Goal: Information Seeking & Learning: Check status

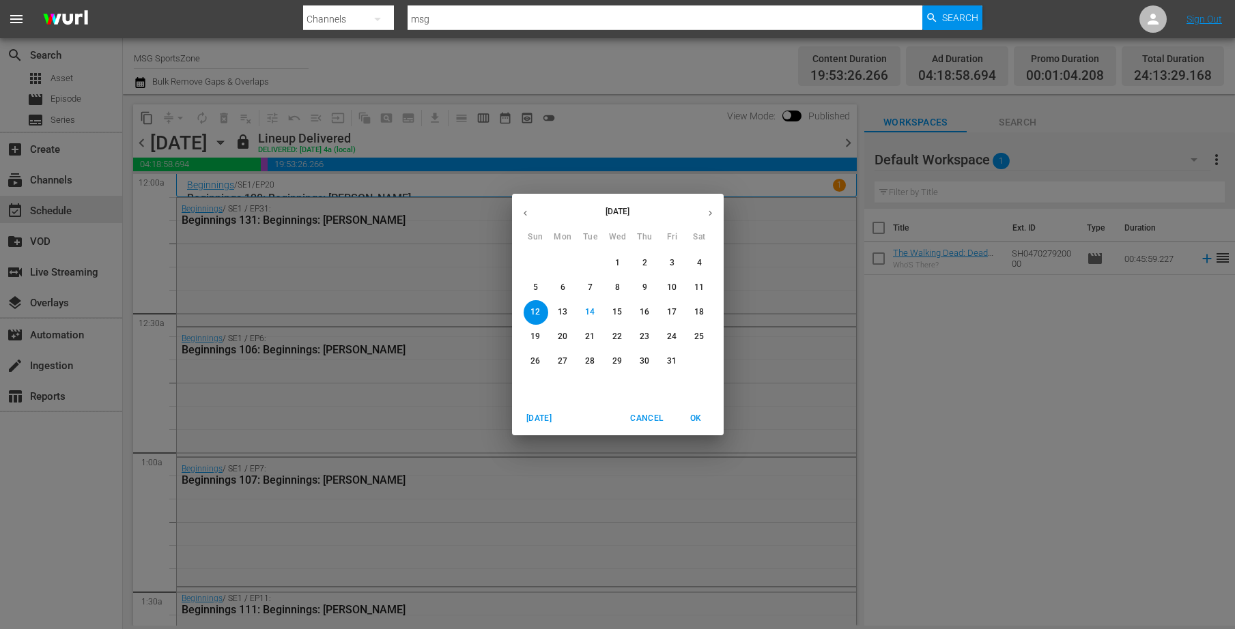
click at [389, 59] on div "[DATE] Sun Mon Tue Wed Thu Fri Sat 28 29 30 1 2 3 4 5 6 7 8 9 10 11 12 13 14 15…" at bounding box center [617, 314] width 1235 height 629
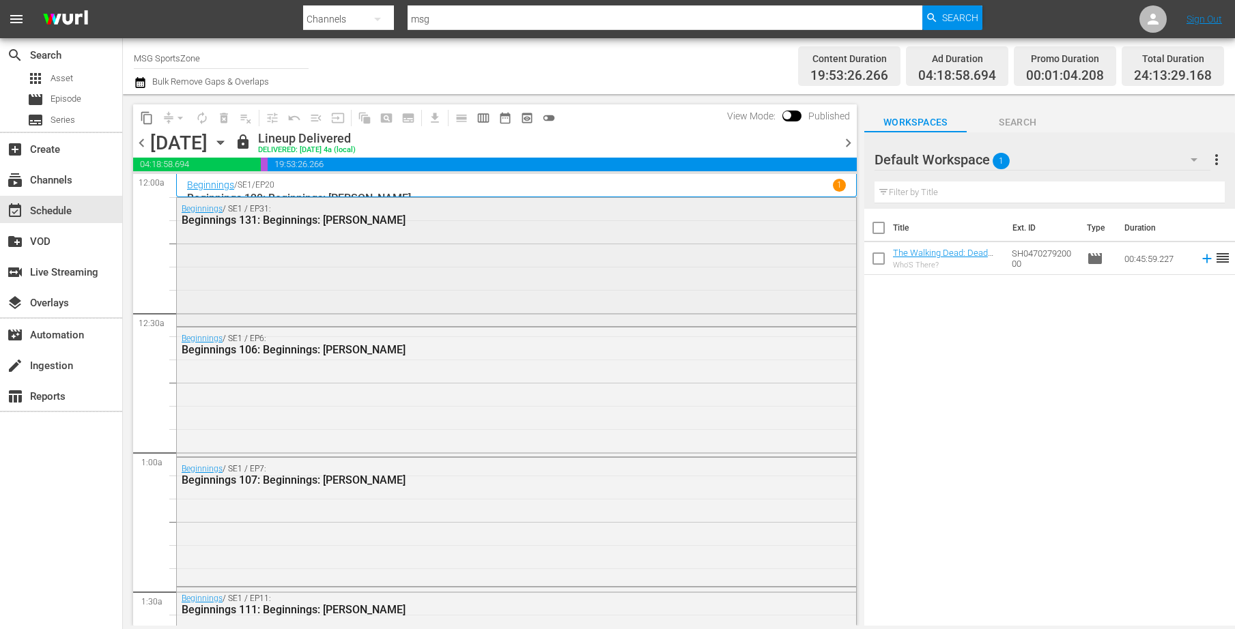
click at [365, 289] on div "Beginnings / SE1 / EP31: Beginnings 131: Beginnings: [PERSON_NAME]" at bounding box center [516, 261] width 679 height 126
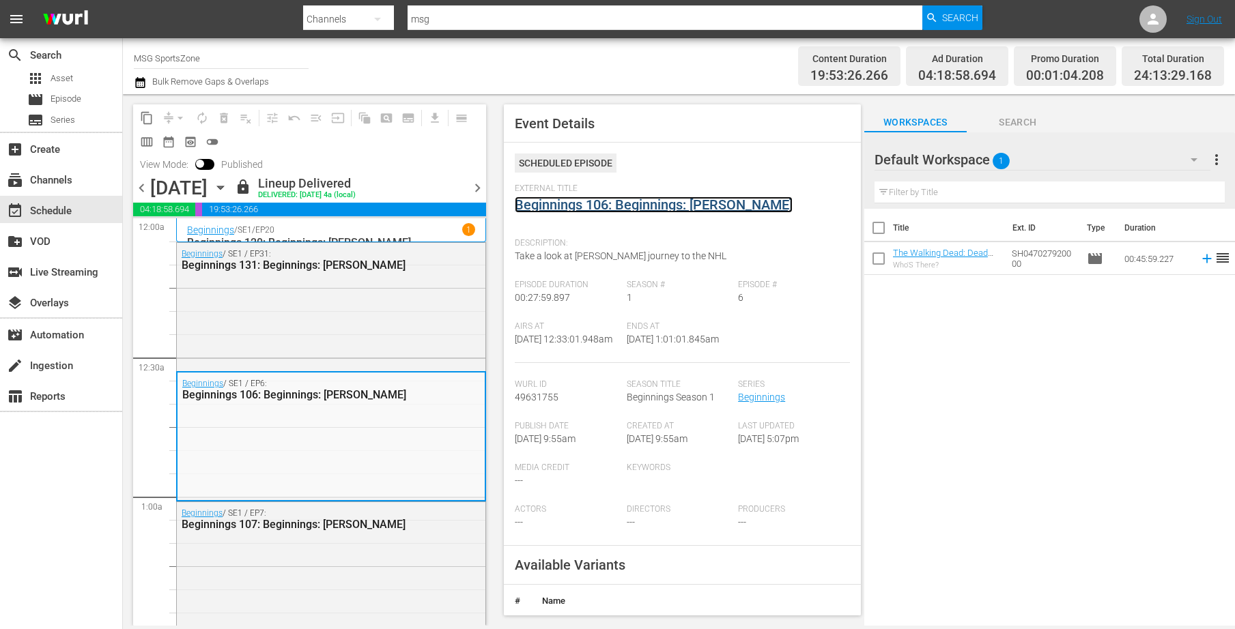
click at [644, 204] on link "Beginnings 106: Beginnings: [PERSON_NAME]" at bounding box center [654, 205] width 278 height 16
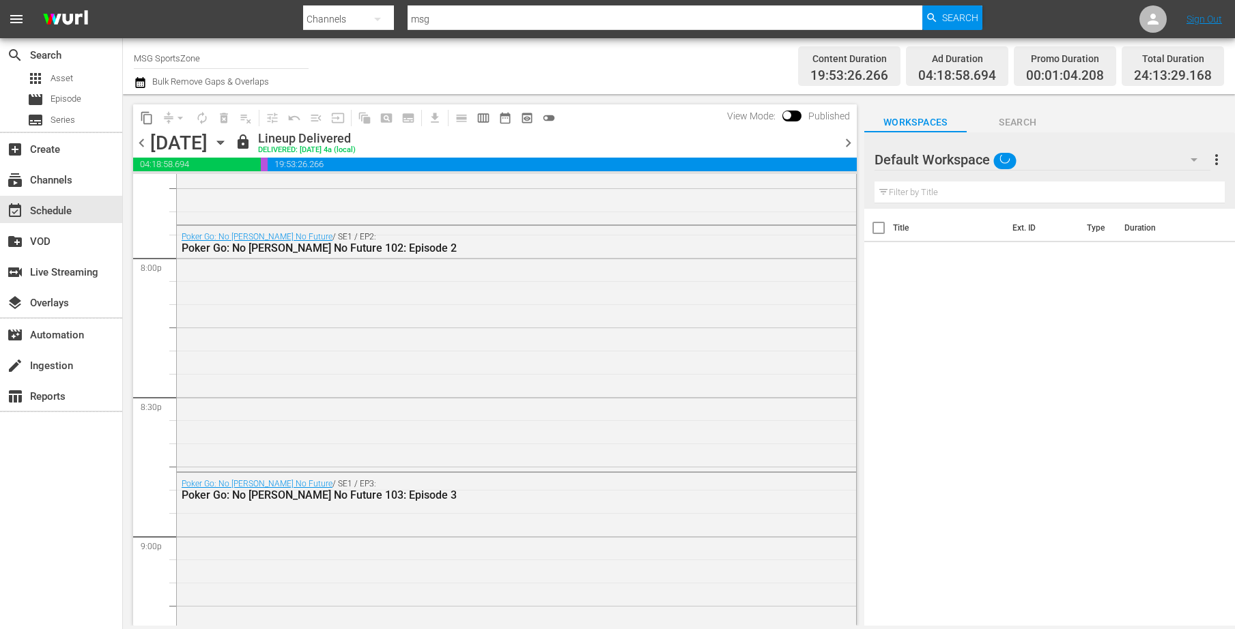
scroll to position [5254, 0]
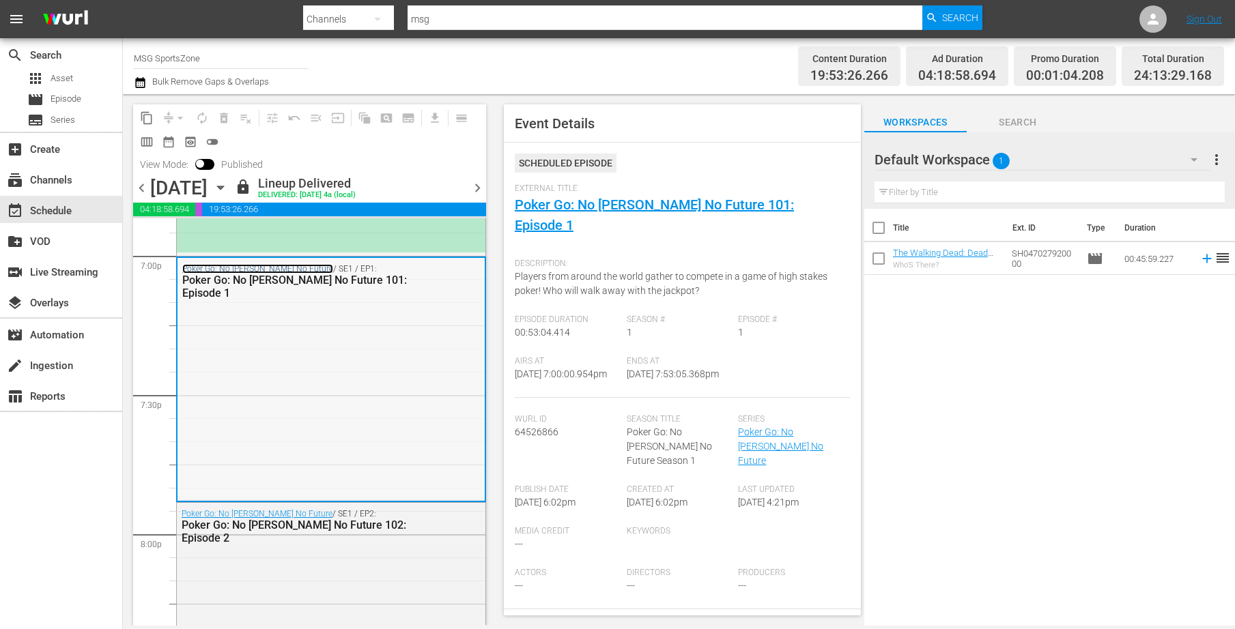
click at [281, 268] on link "Poker Go: No [PERSON_NAME] No Future" at bounding box center [257, 269] width 151 height 10
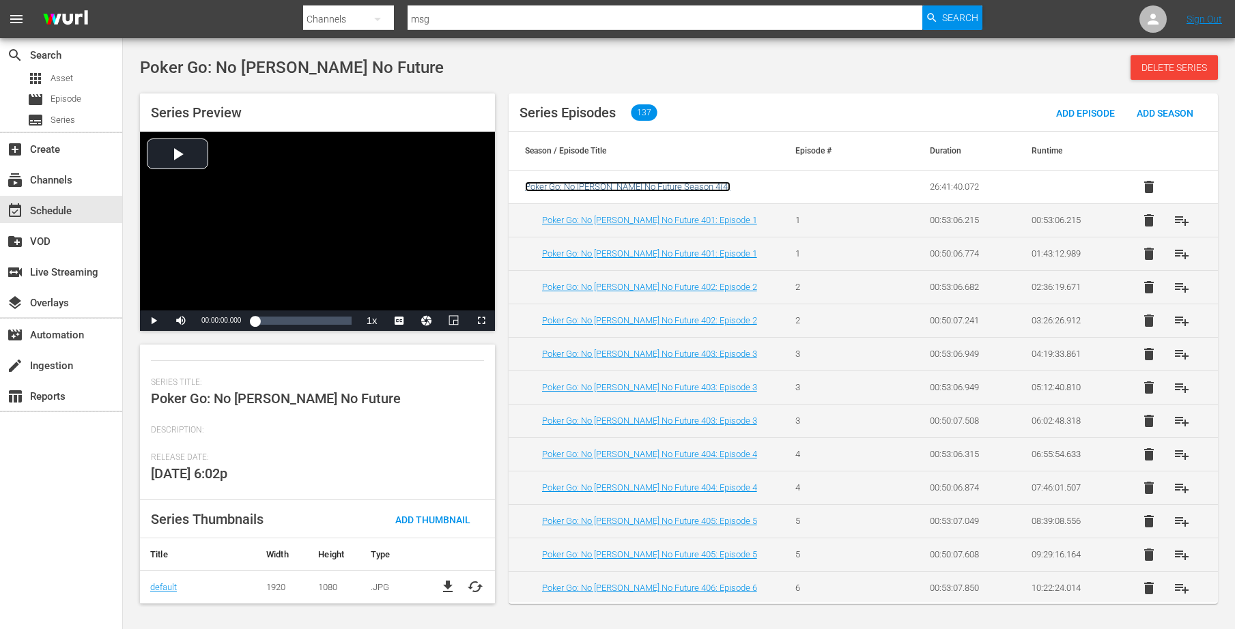
click at [610, 186] on span "Poker Go: No [PERSON_NAME] No Future Season 4 ( 4 )" at bounding box center [627, 187] width 205 height 10
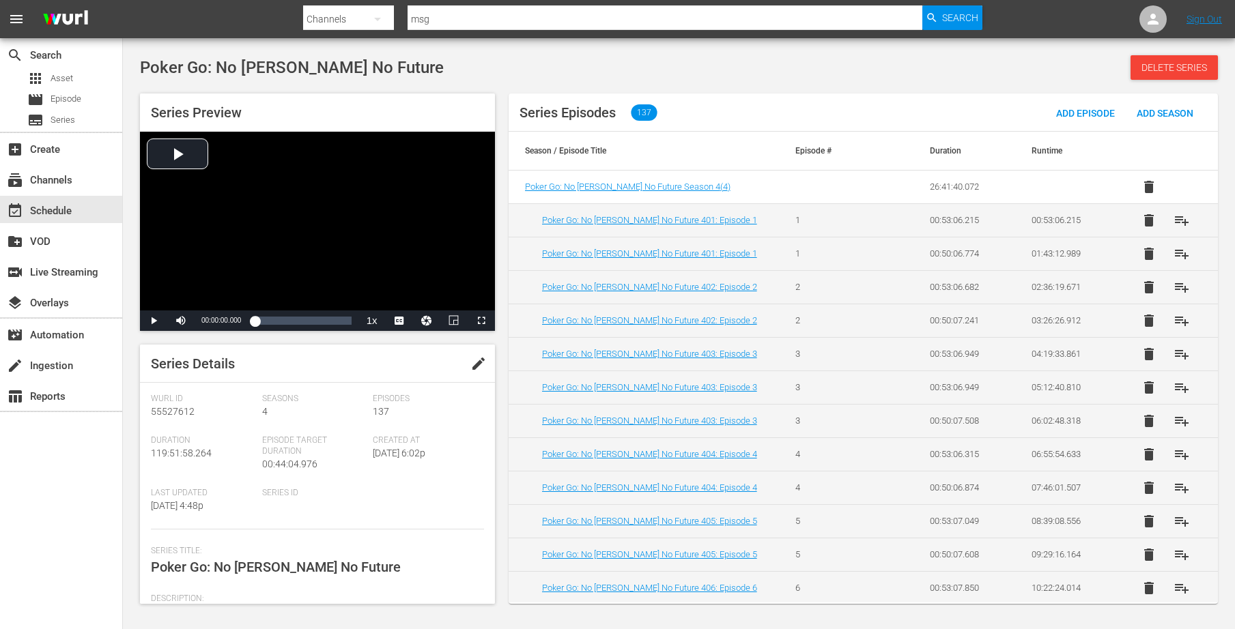
click at [593, 227] on td "Poker Go: No [PERSON_NAME] No Future 401: Episode 1" at bounding box center [644, 219] width 271 height 33
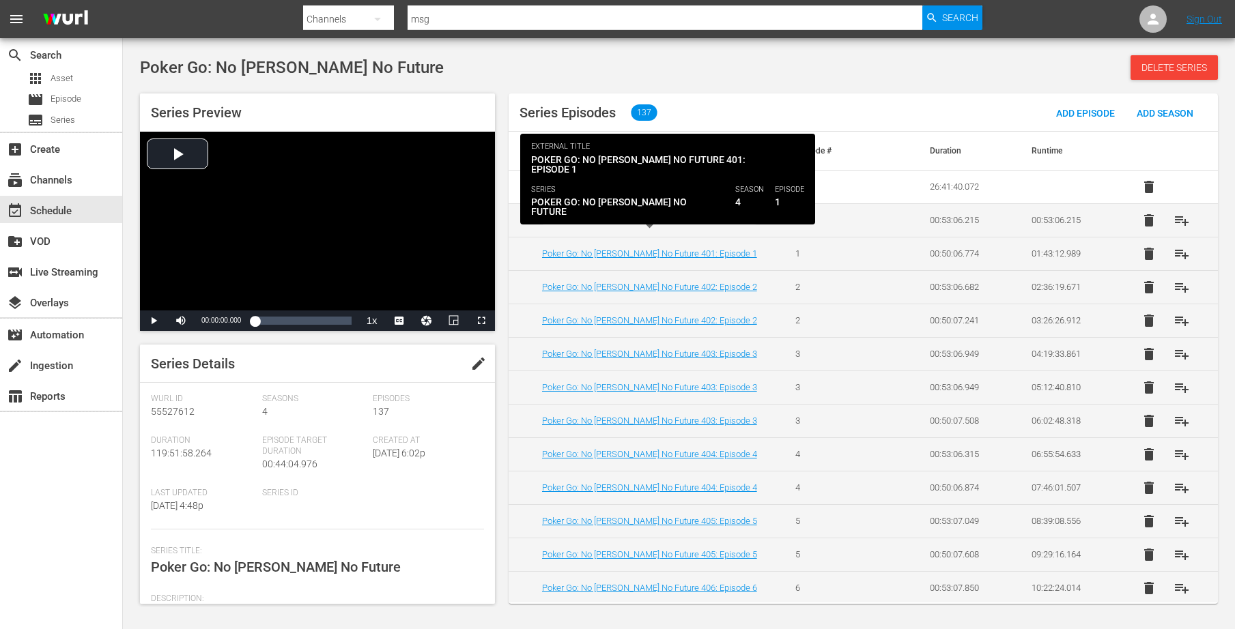
click at [595, 220] on link "Poker Go: No [PERSON_NAME] No Future 401: Episode 1" at bounding box center [649, 220] width 215 height 10
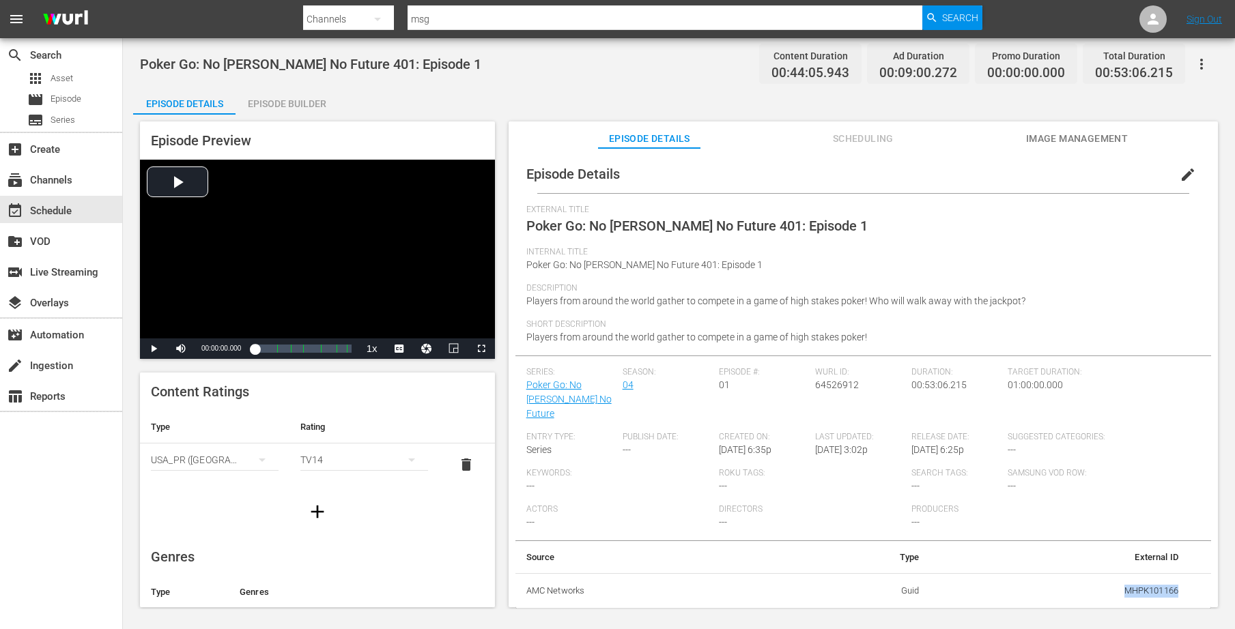
drag, startPoint x: 1171, startPoint y: 578, endPoint x: 1113, endPoint y: 581, distance: 58.1
click at [1113, 581] on td "MHPK101166" at bounding box center [1059, 590] width 259 height 35
copy td "MHPK101166"
click at [1124, 584] on td "MHPK101166" at bounding box center [1059, 590] width 259 height 35
click at [49, 189] on div "subscriptions Channels" at bounding box center [61, 178] width 122 height 27
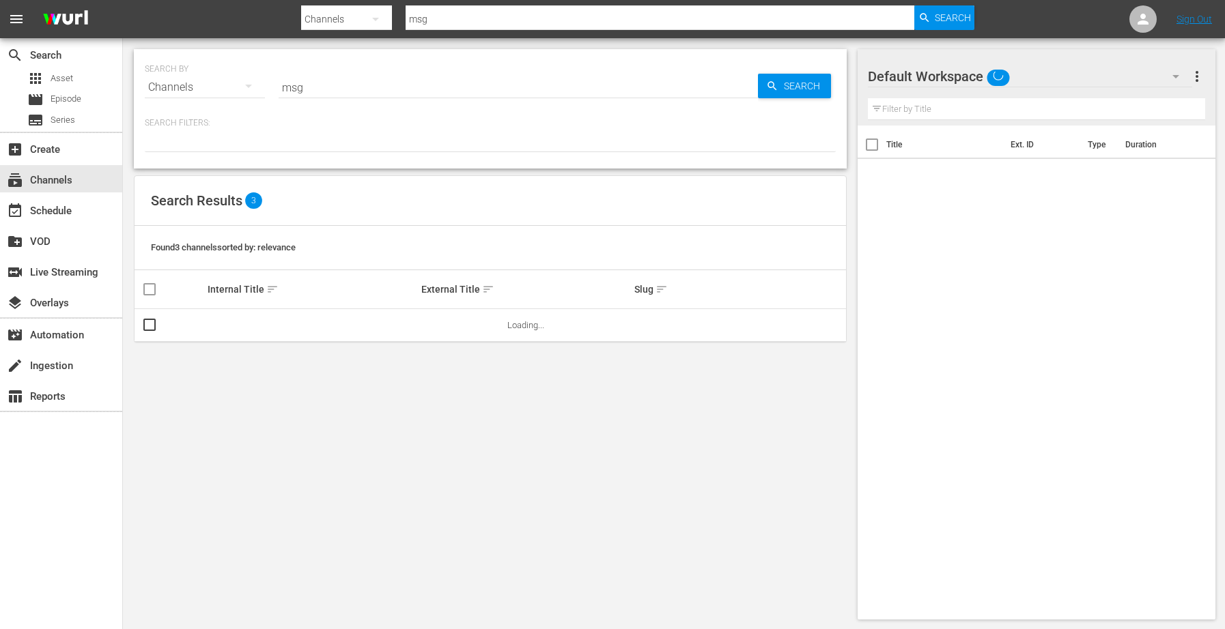
click at [312, 94] on input "msg" at bounding box center [518, 87] width 479 height 33
type input "m"
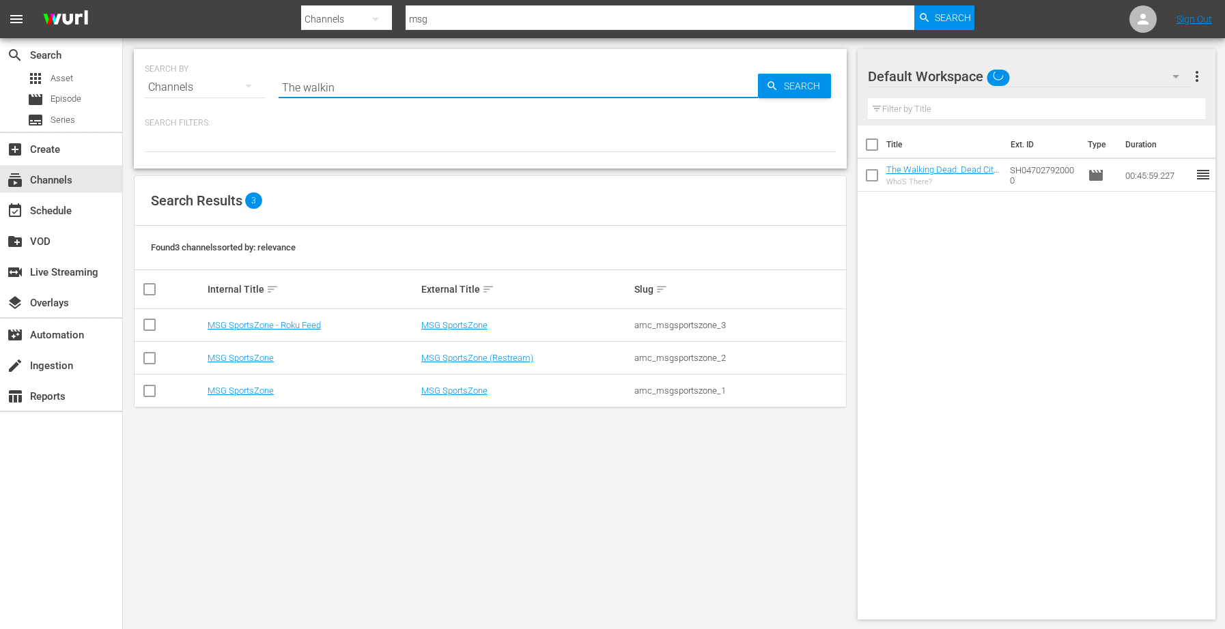
type input "The walking"
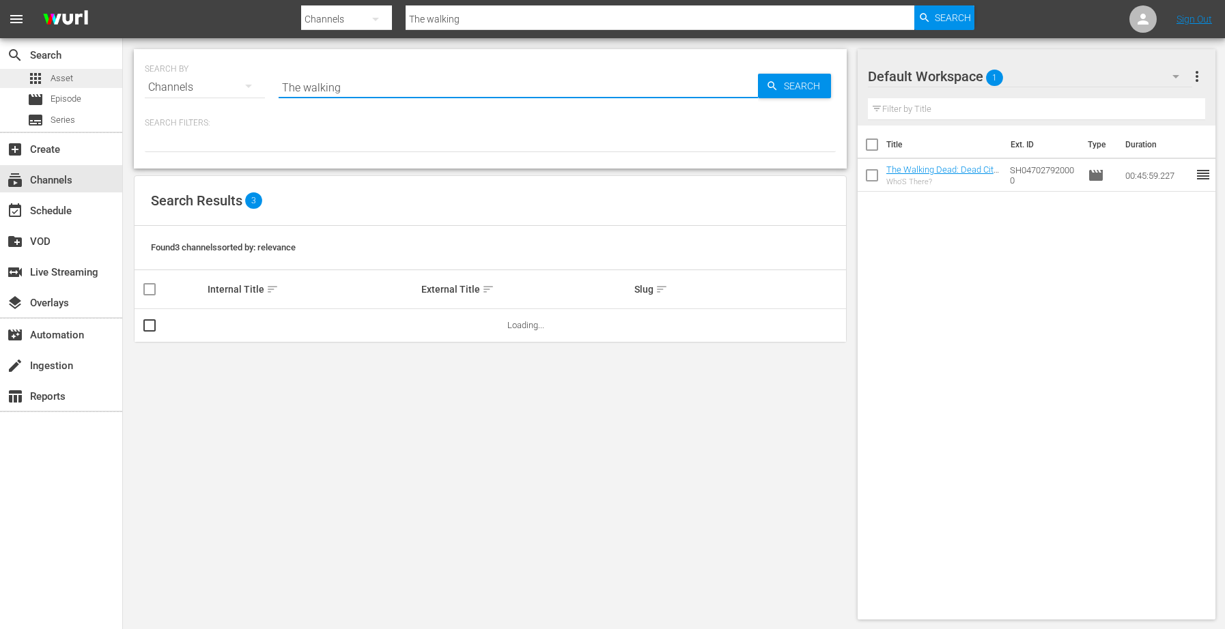
type input "The walking"
click at [87, 84] on div "apps Asset" at bounding box center [61, 78] width 122 height 19
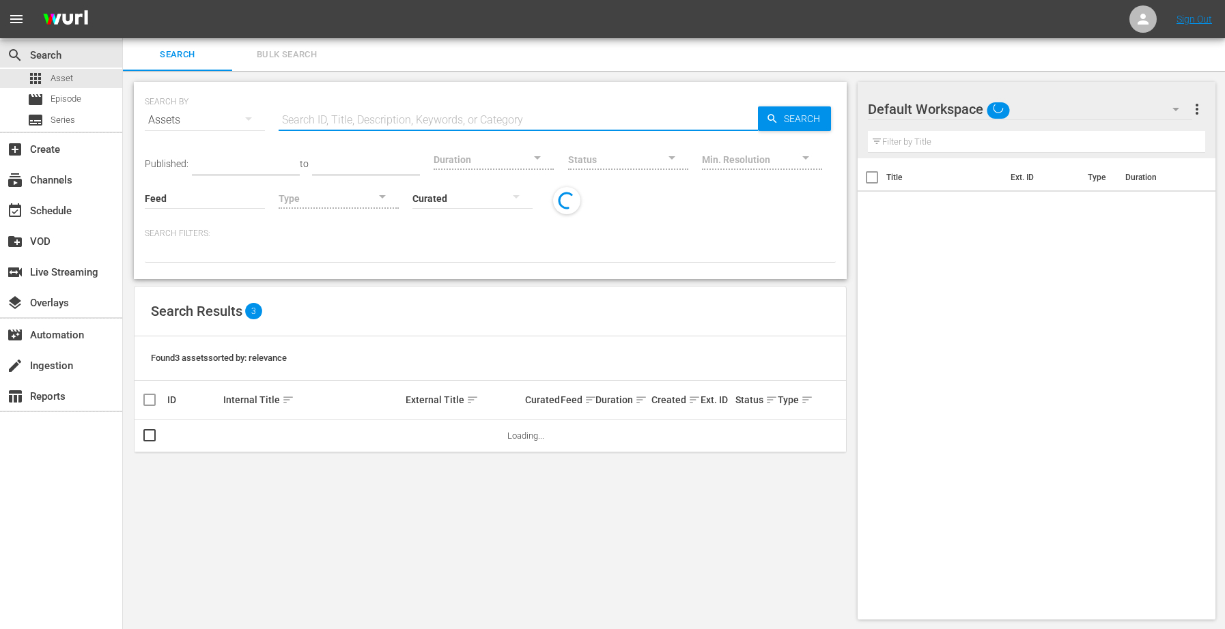
click at [329, 115] on input "text" at bounding box center [518, 120] width 479 height 33
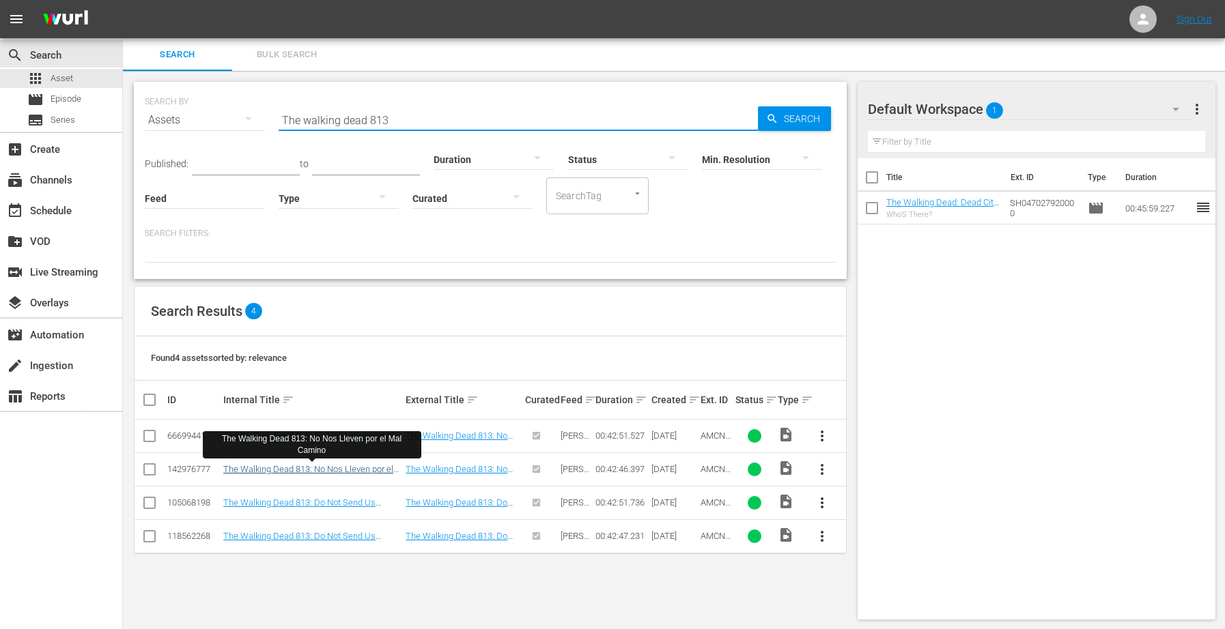
type input "The walking dead 813"
click at [279, 472] on link "The Walking Dead 813: No Nos Lleven por el Mal Camino" at bounding box center [308, 474] width 170 height 20
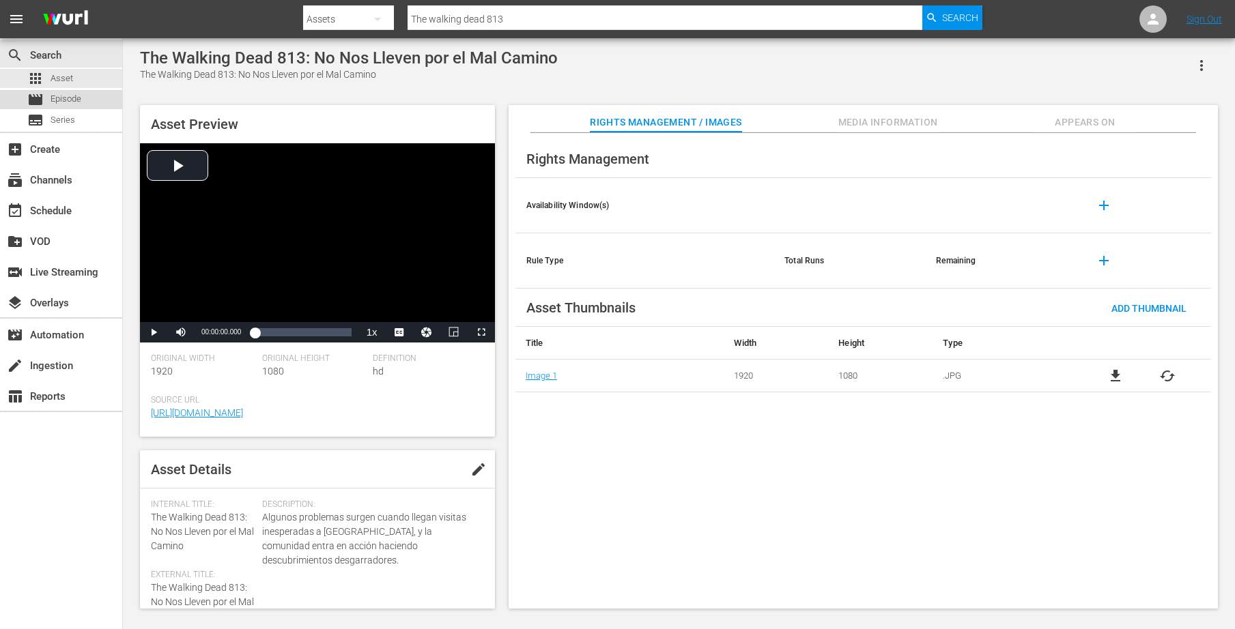
click at [65, 96] on span "Episode" at bounding box center [66, 99] width 31 height 14
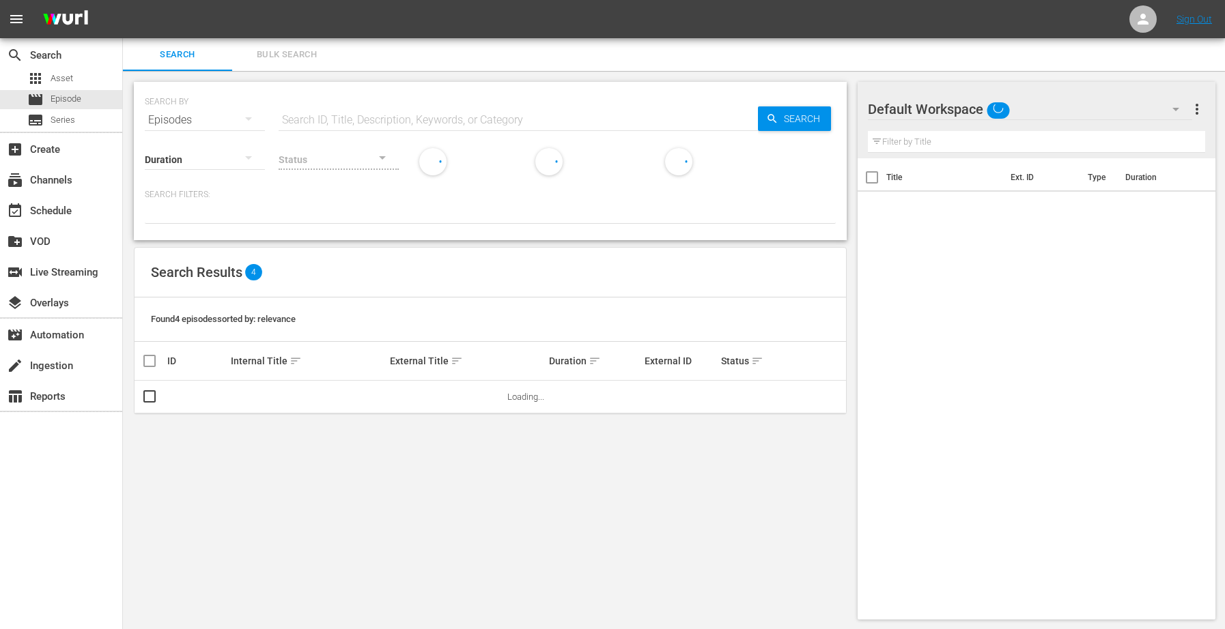
click at [378, 119] on input "text" at bounding box center [518, 120] width 479 height 33
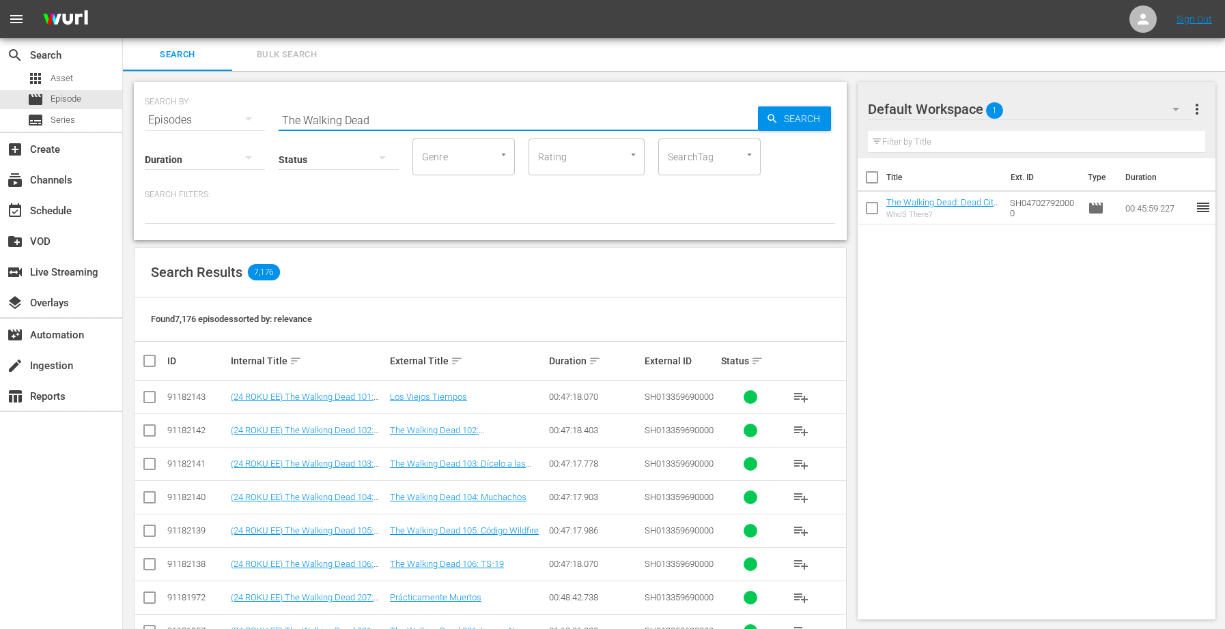
type input "The walking dead 813"
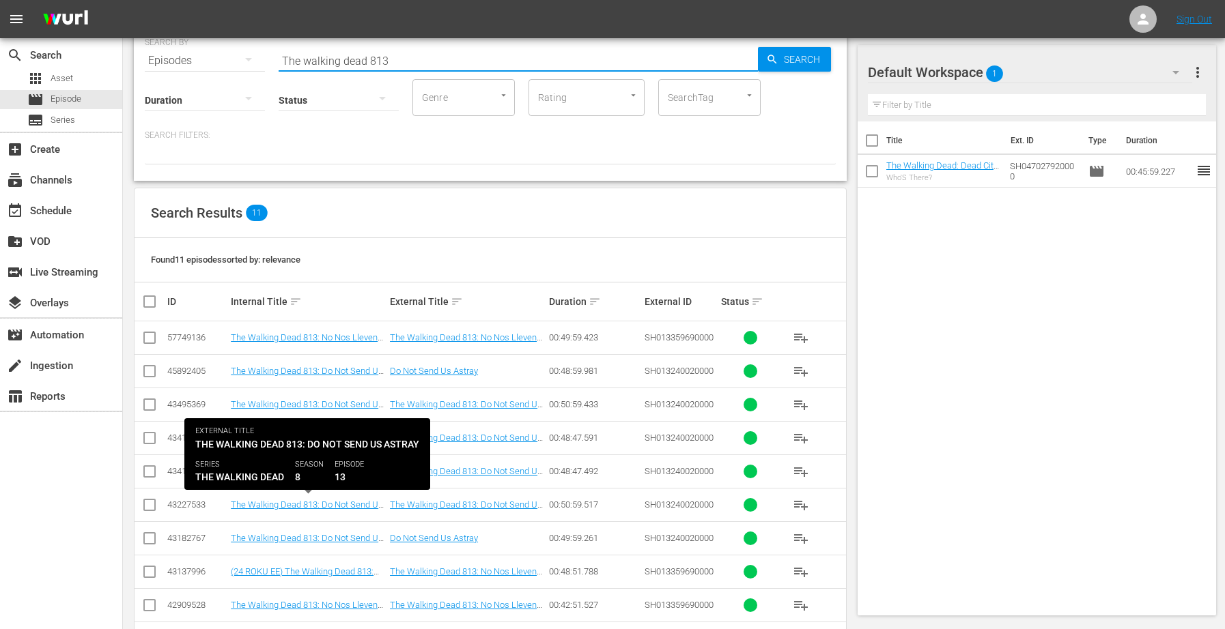
scroll to position [144, 0]
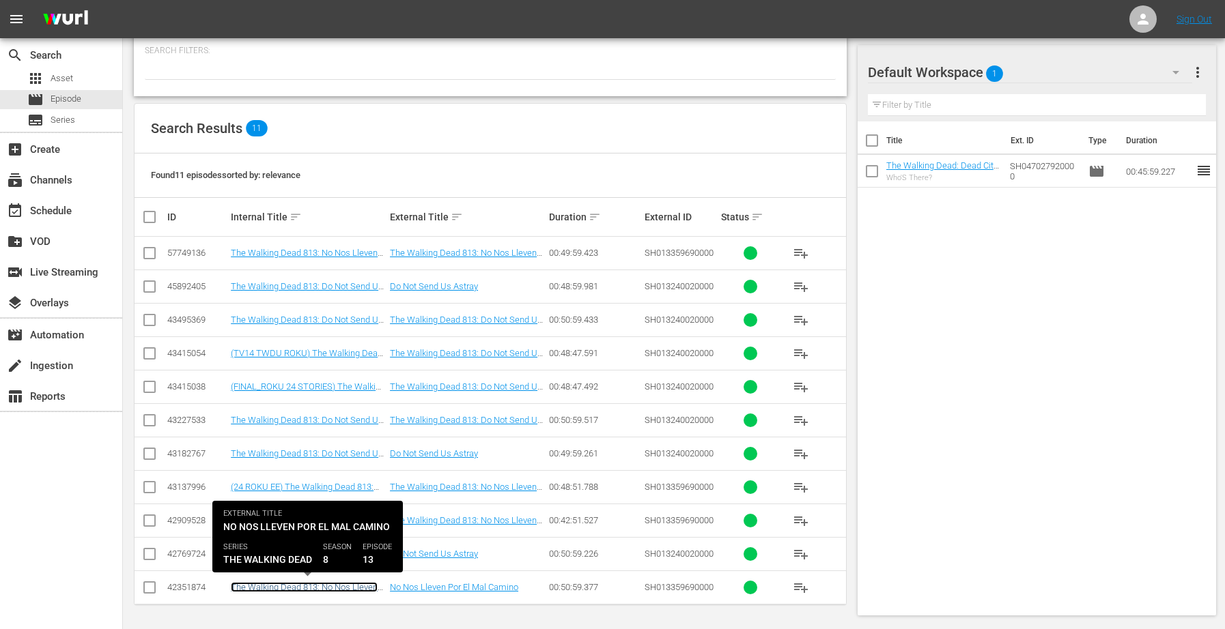
click at [328, 588] on link "The Walking Dead 813: No Nos Lleven por el Mal Camino" at bounding box center [304, 592] width 147 height 20
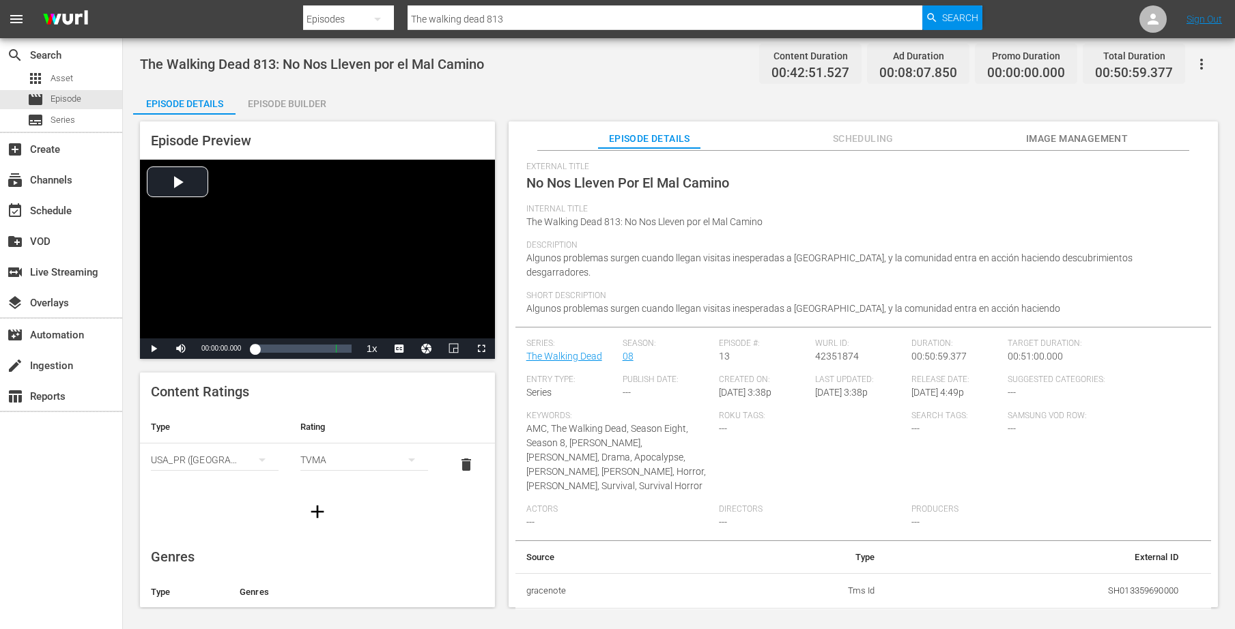
scroll to position [80, 0]
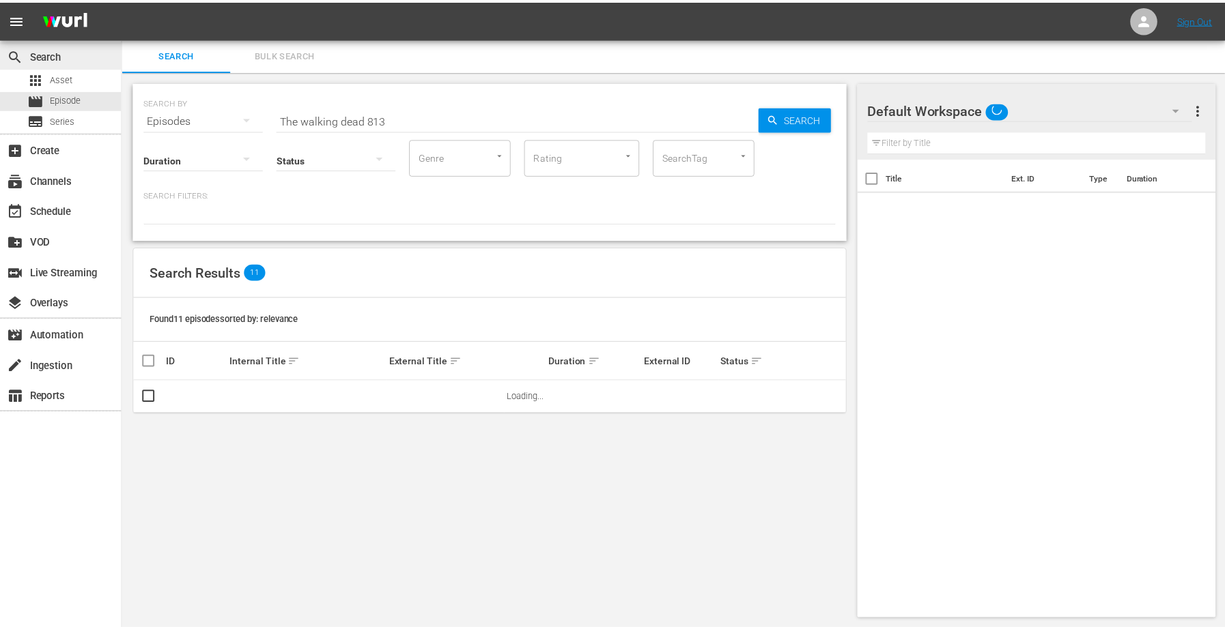
scroll to position [1, 0]
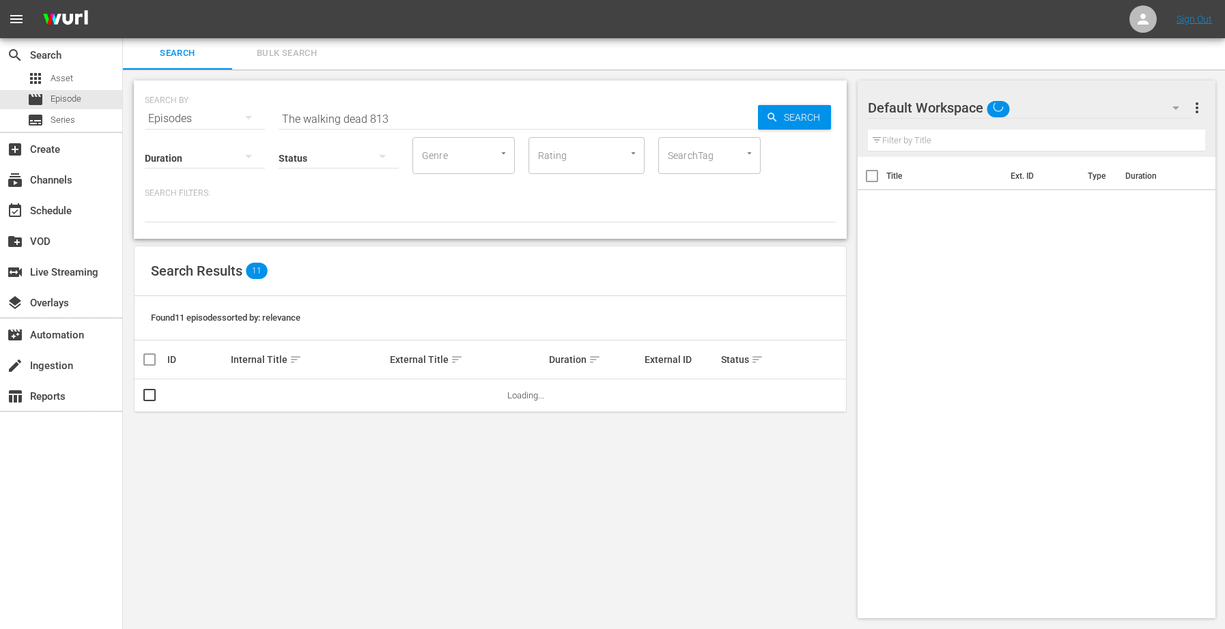
click at [404, 114] on input "The walking dead 813" at bounding box center [518, 118] width 479 height 33
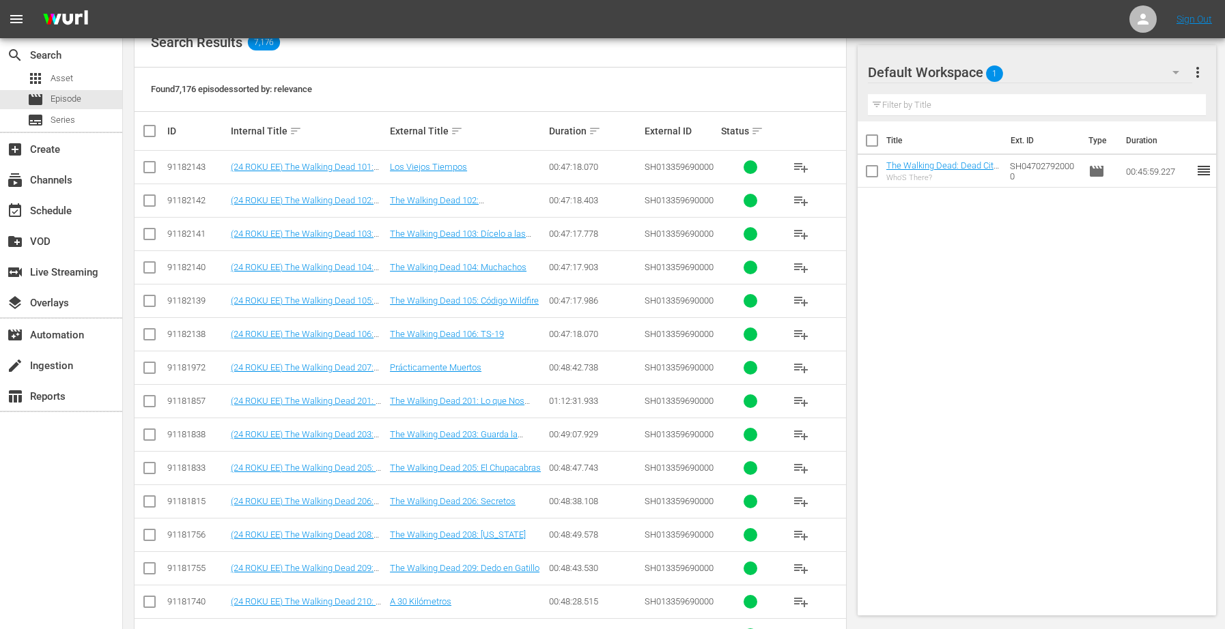
scroll to position [478, 0]
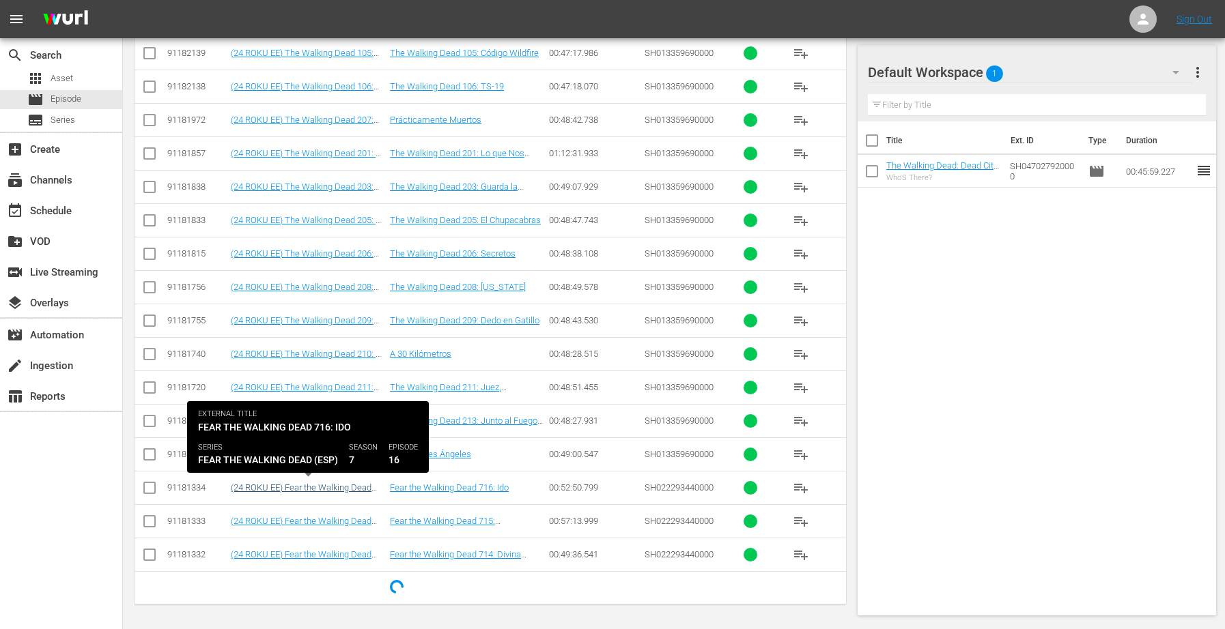
type input "The walking dead"
click at [315, 492] on link "(24 ROKU EE) Fear the Walking Dead 716: Ido" at bounding box center [301, 493] width 141 height 20
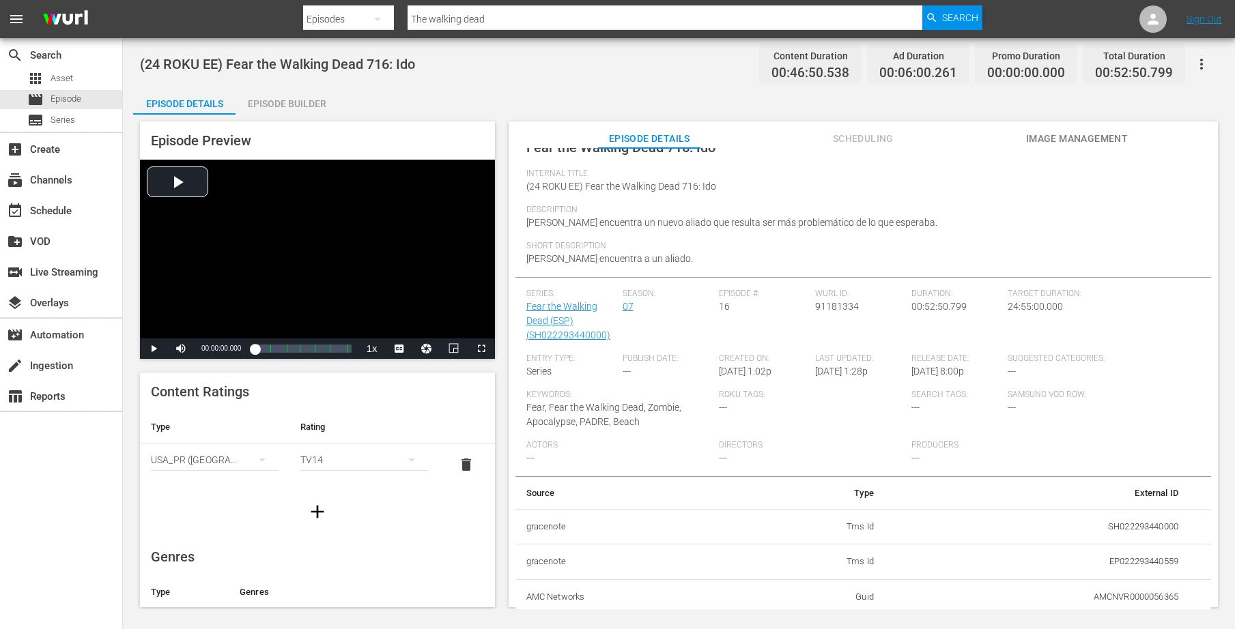
scroll to position [80, 0]
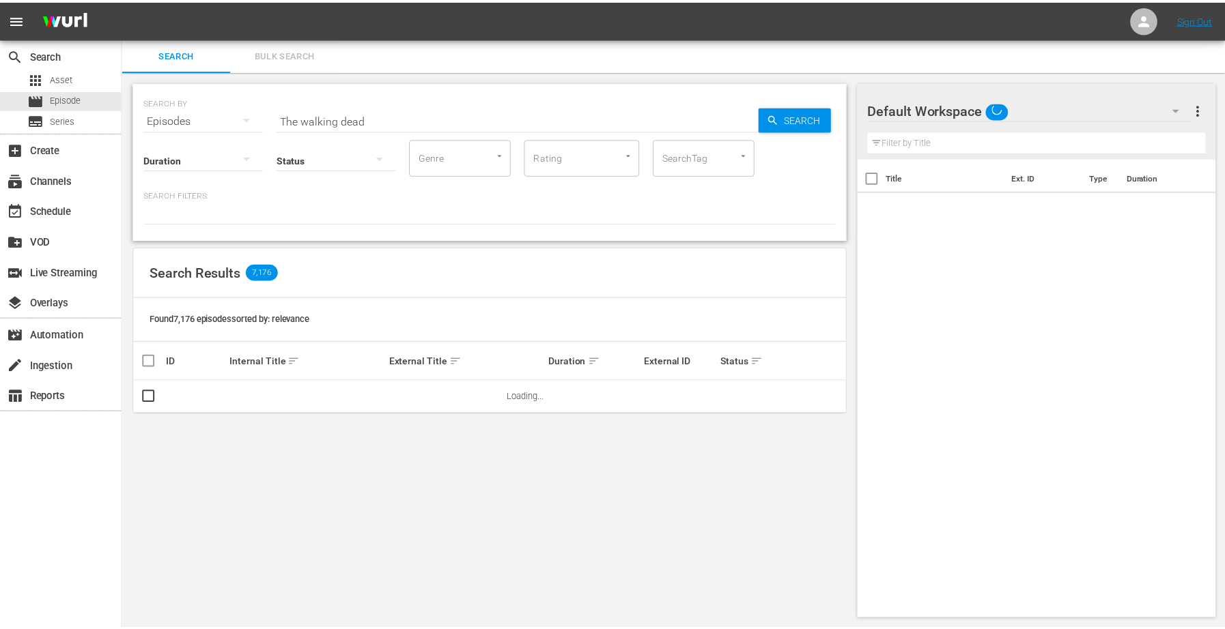
scroll to position [1, 0]
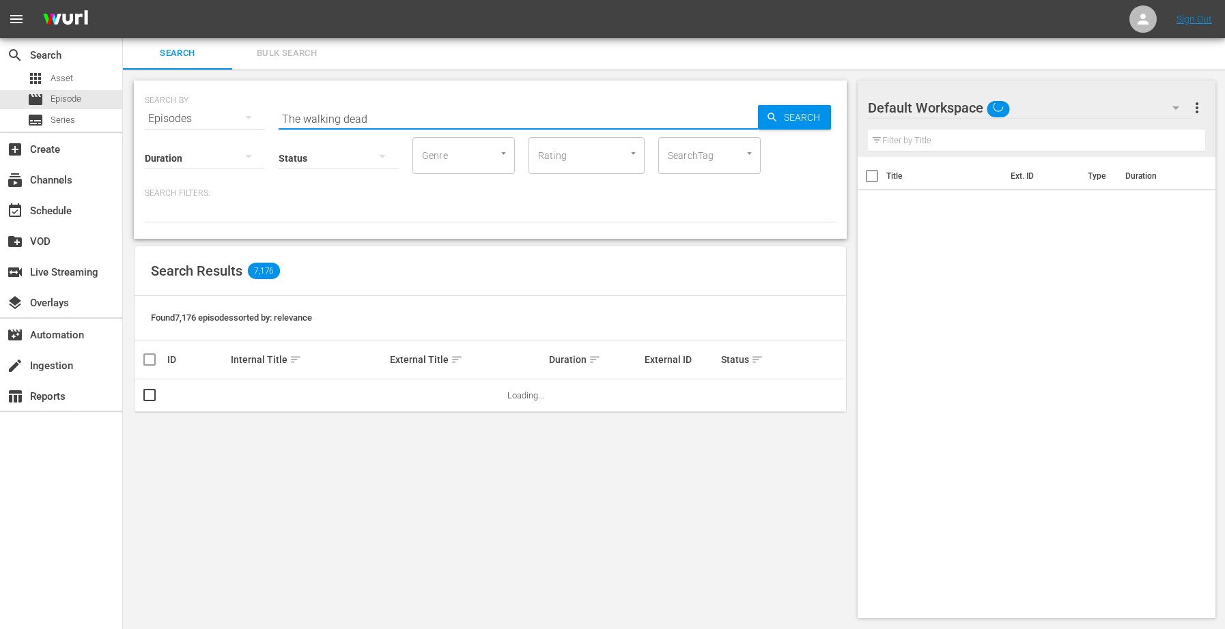
click at [371, 112] on input "The walking dead" at bounding box center [518, 118] width 479 height 33
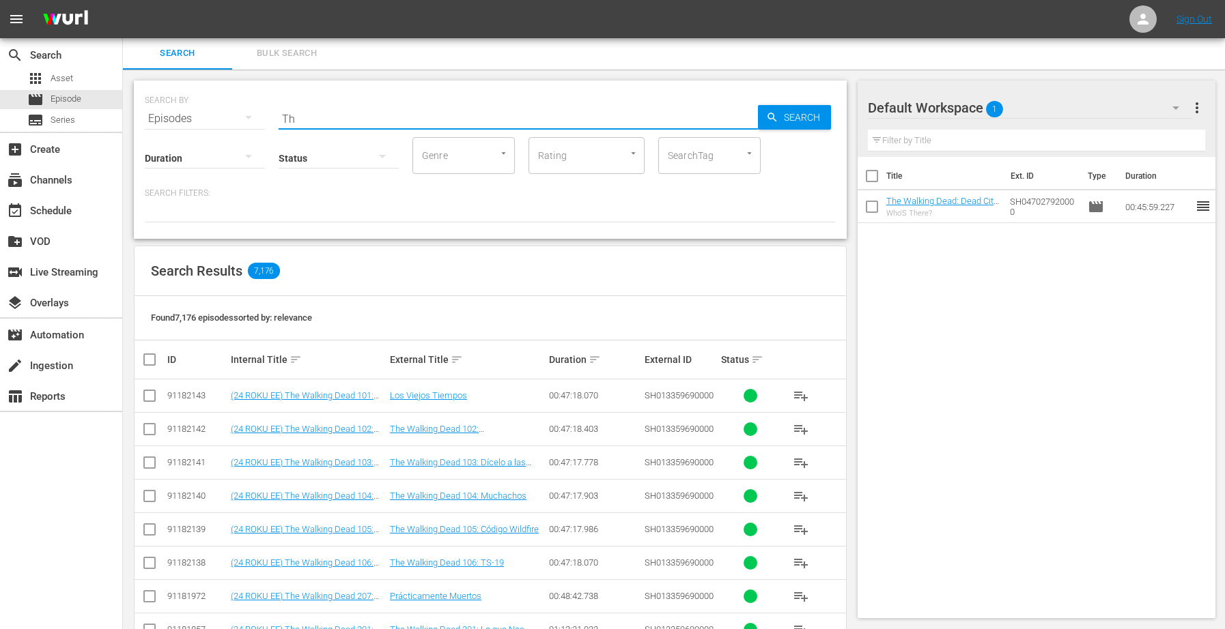
type input "T"
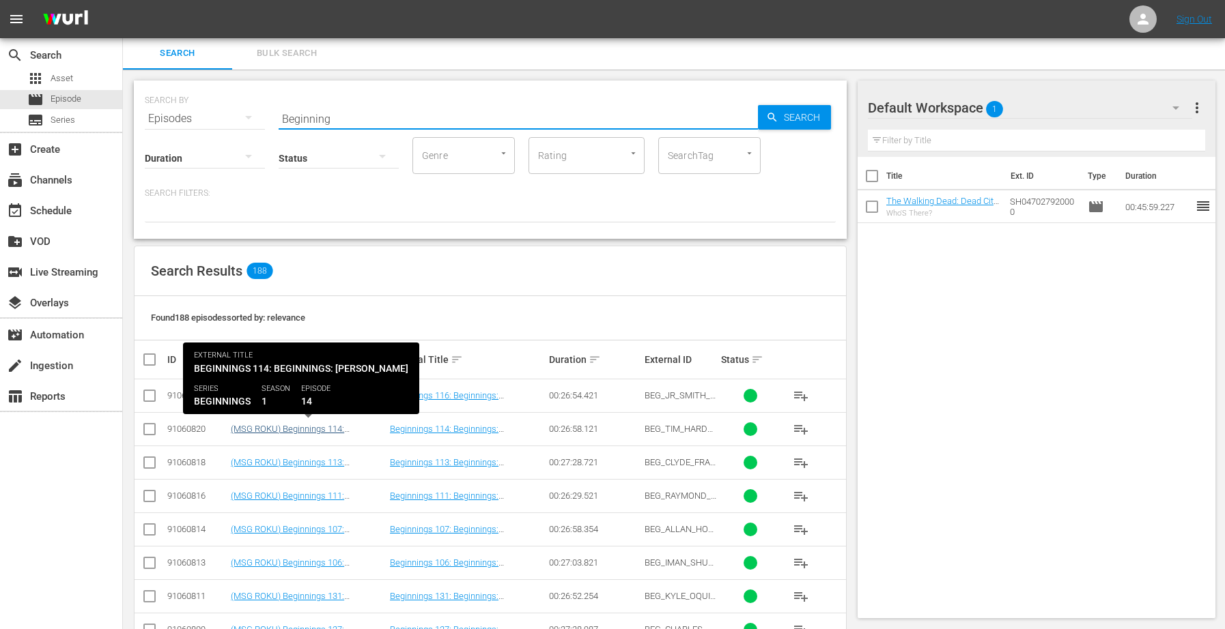
type input "Beginning"
click at [322, 424] on link "(MSG ROKU) Beginnings 114: Beginnings: [PERSON_NAME]" at bounding box center [287, 434] width 113 height 20
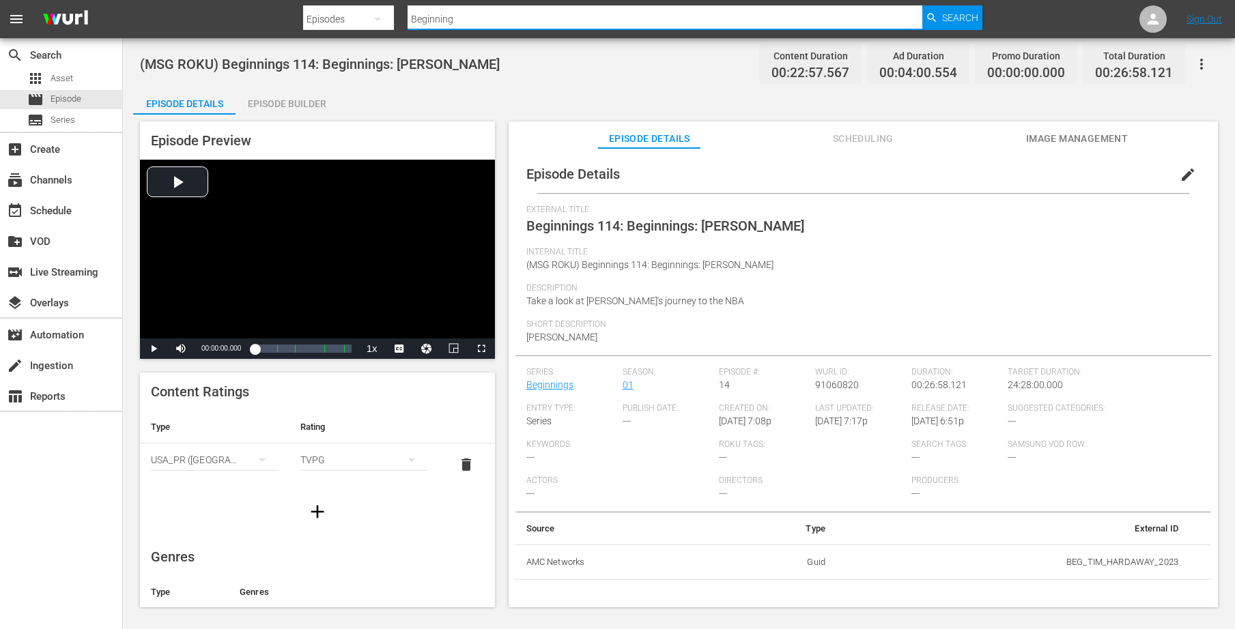
click at [488, 16] on input "Beginning" at bounding box center [665, 19] width 515 height 33
type input "B"
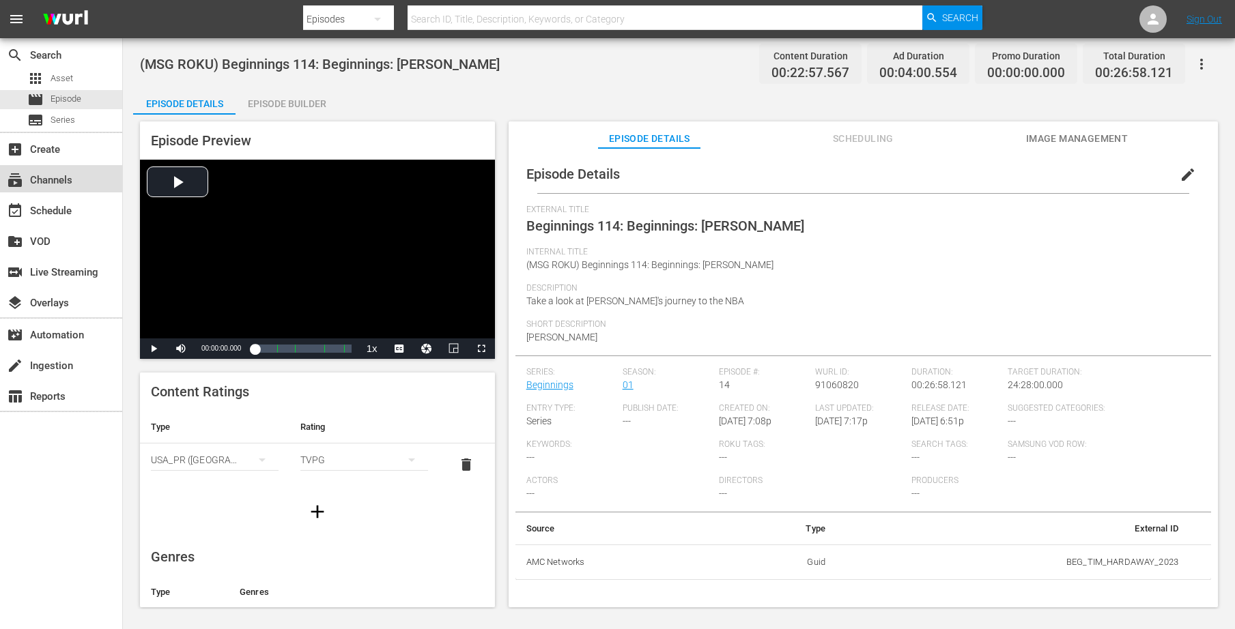
click at [51, 182] on div "subscriptions Channels" at bounding box center [38, 178] width 76 height 12
type input "The walking"
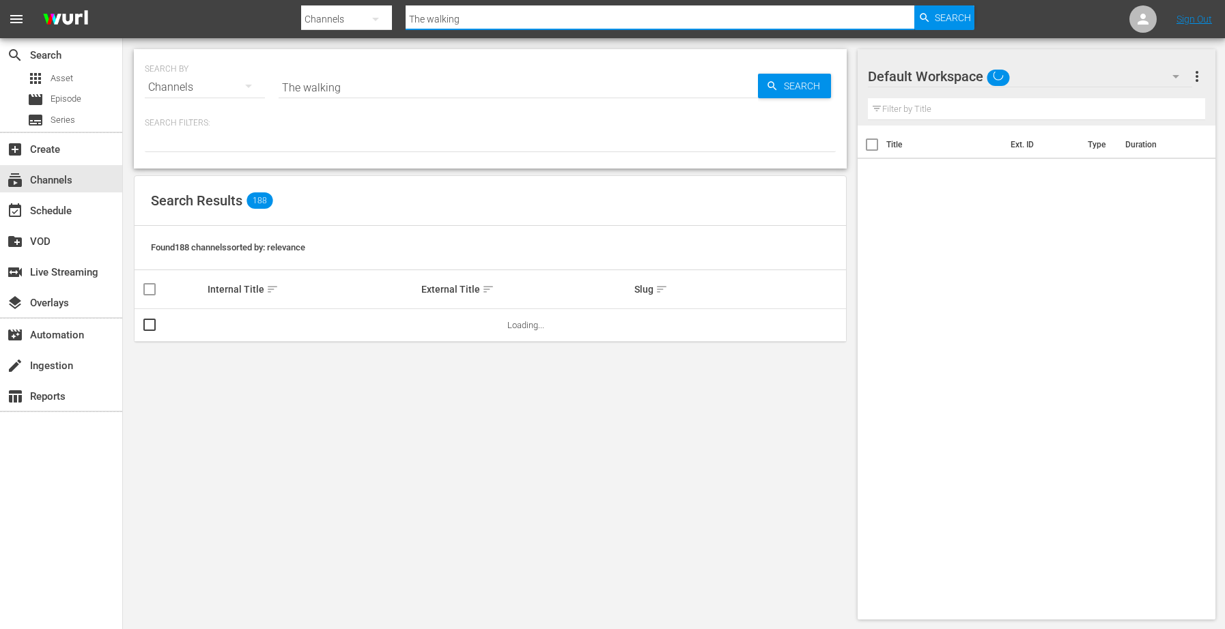
click at [496, 16] on input "The walking" at bounding box center [660, 19] width 509 height 33
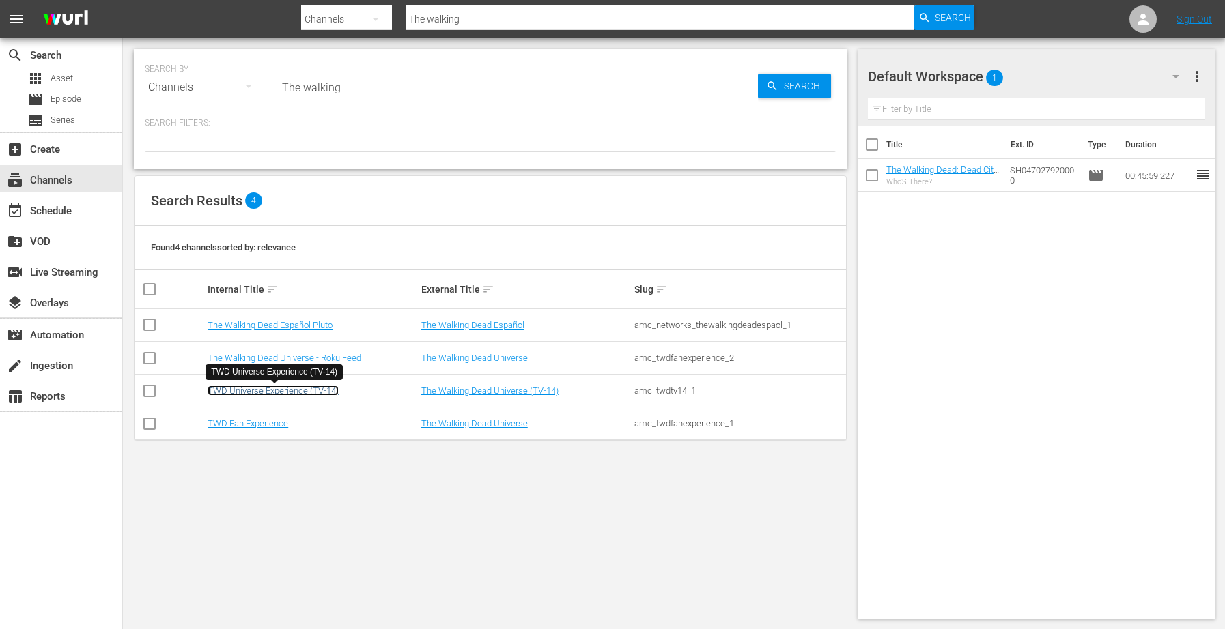
click at [270, 393] on link "TWD Universe Experience (TV-14)" at bounding box center [273, 391] width 131 height 10
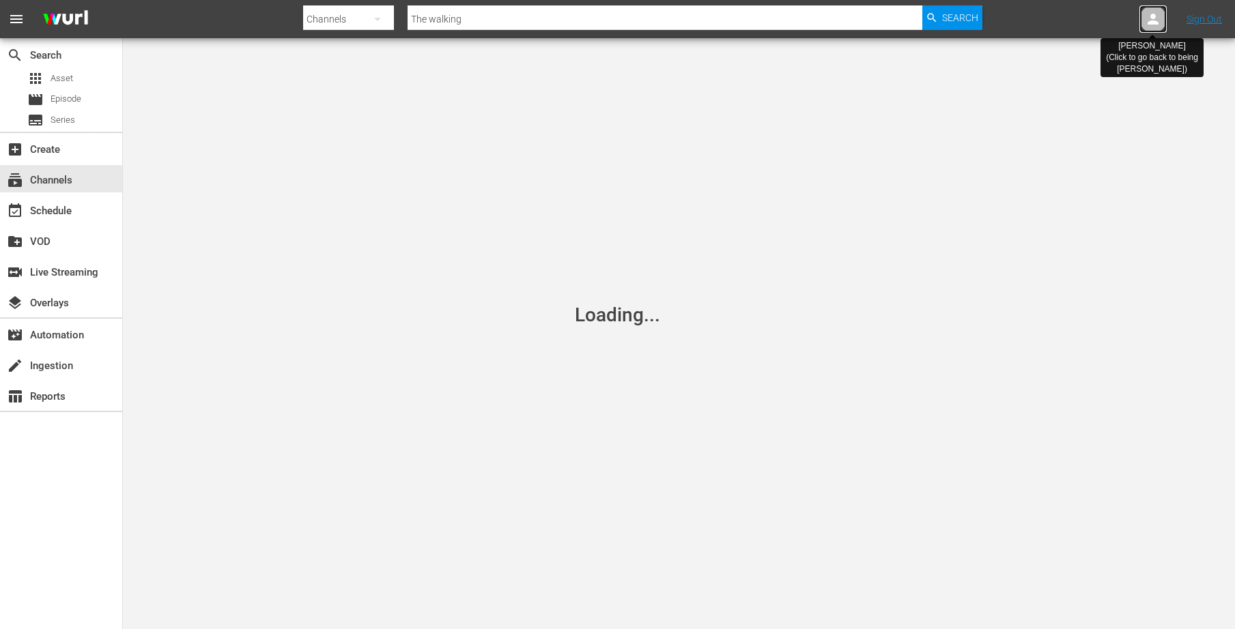
click at [1148, 18] on icon at bounding box center [1153, 19] width 16 height 16
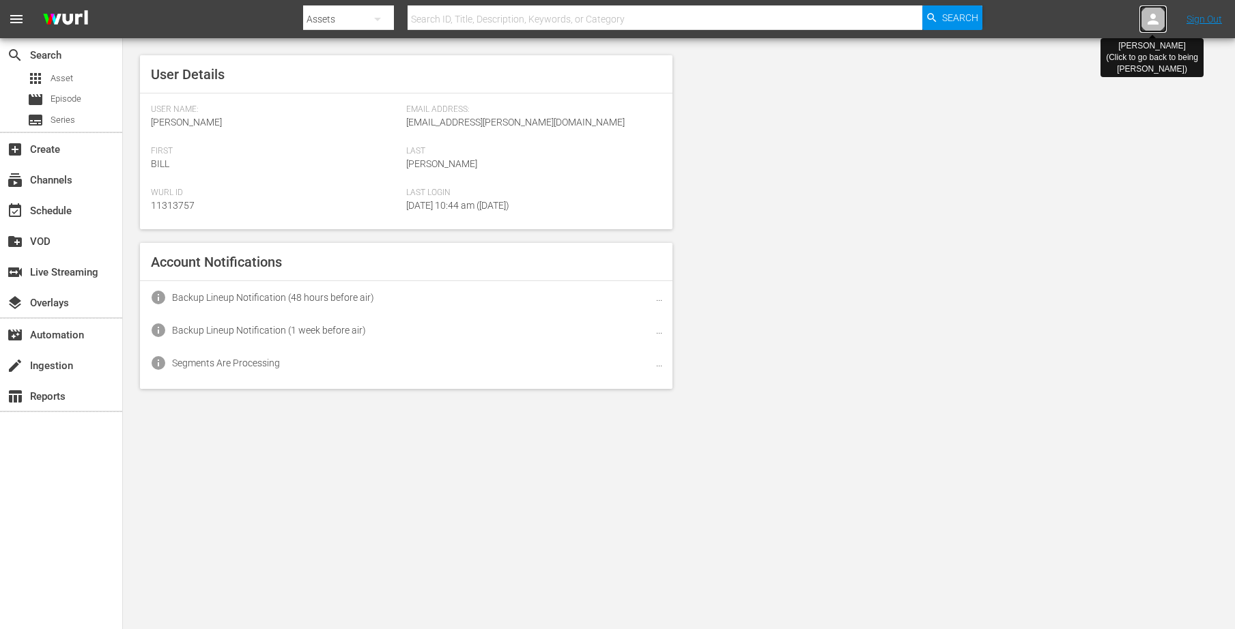
click at [1153, 14] on icon at bounding box center [1153, 19] width 11 height 11
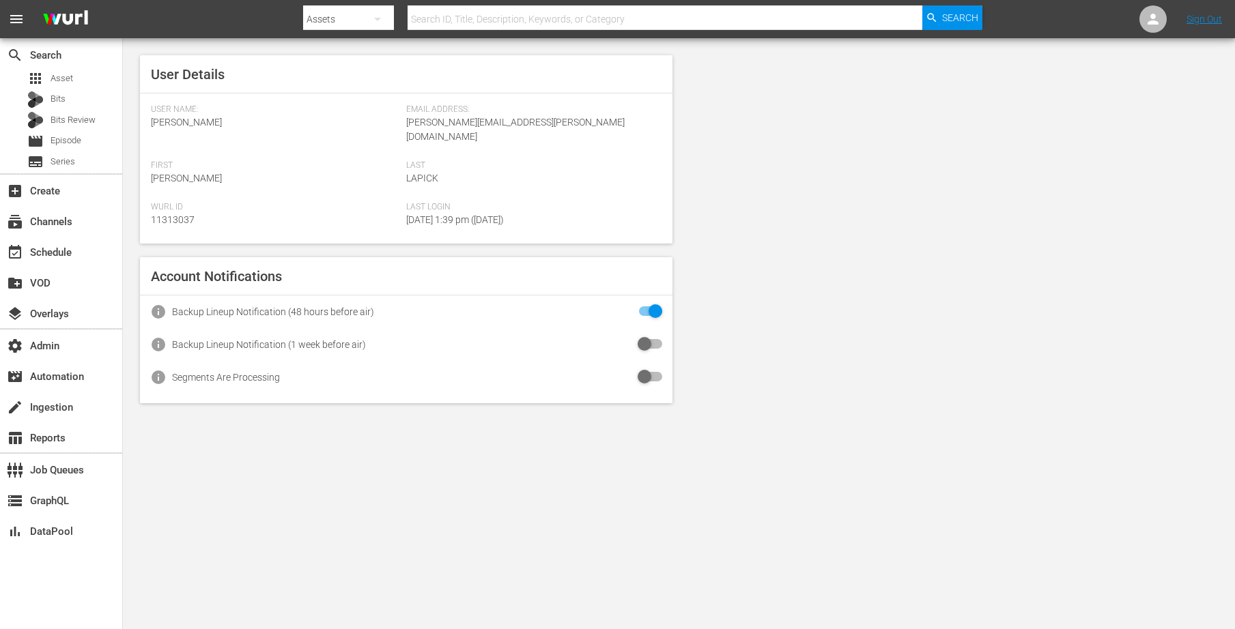
click at [743, 26] on input "text" at bounding box center [665, 19] width 515 height 33
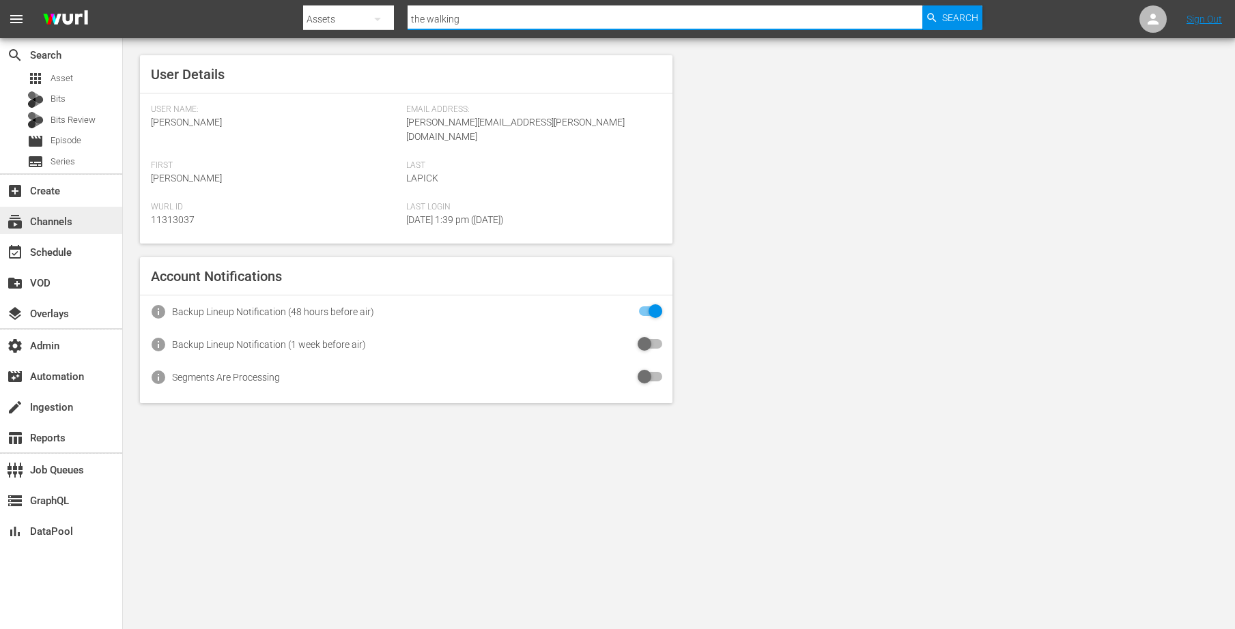
type input "the walking"
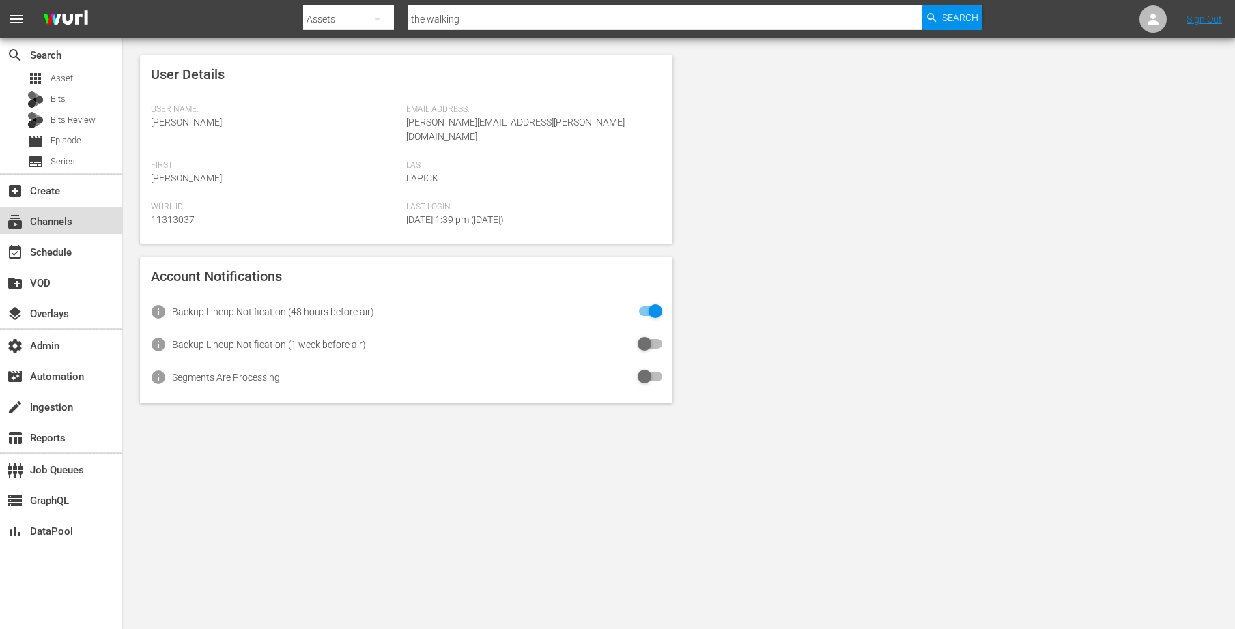
click at [53, 215] on div "subscriptions Channels" at bounding box center [38, 220] width 76 height 12
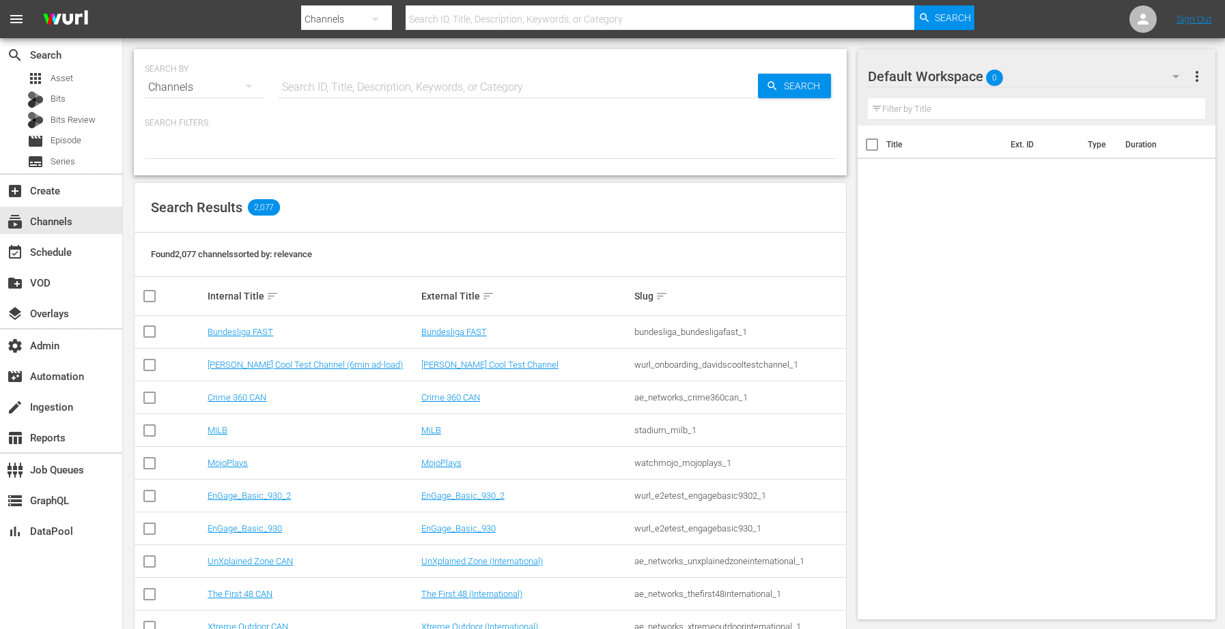
click at [406, 87] on input "text" at bounding box center [518, 87] width 479 height 33
type input "The Walking"
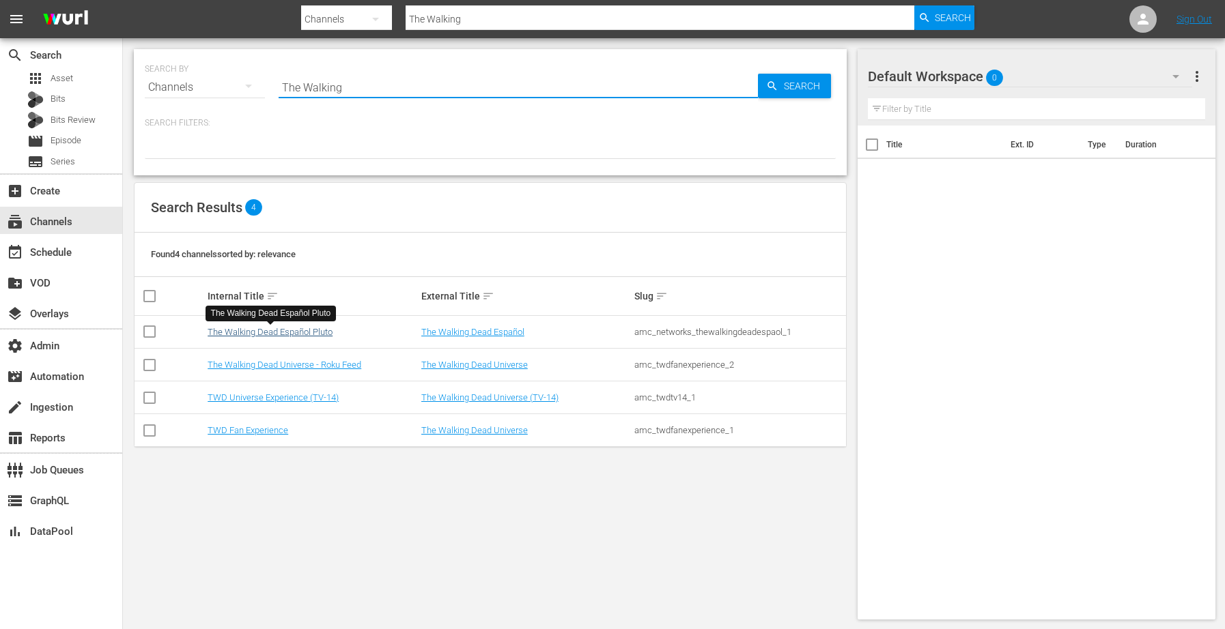
type input "The Walking"
click at [298, 334] on link "The Walking Dead Español Pluto" at bounding box center [270, 332] width 125 height 10
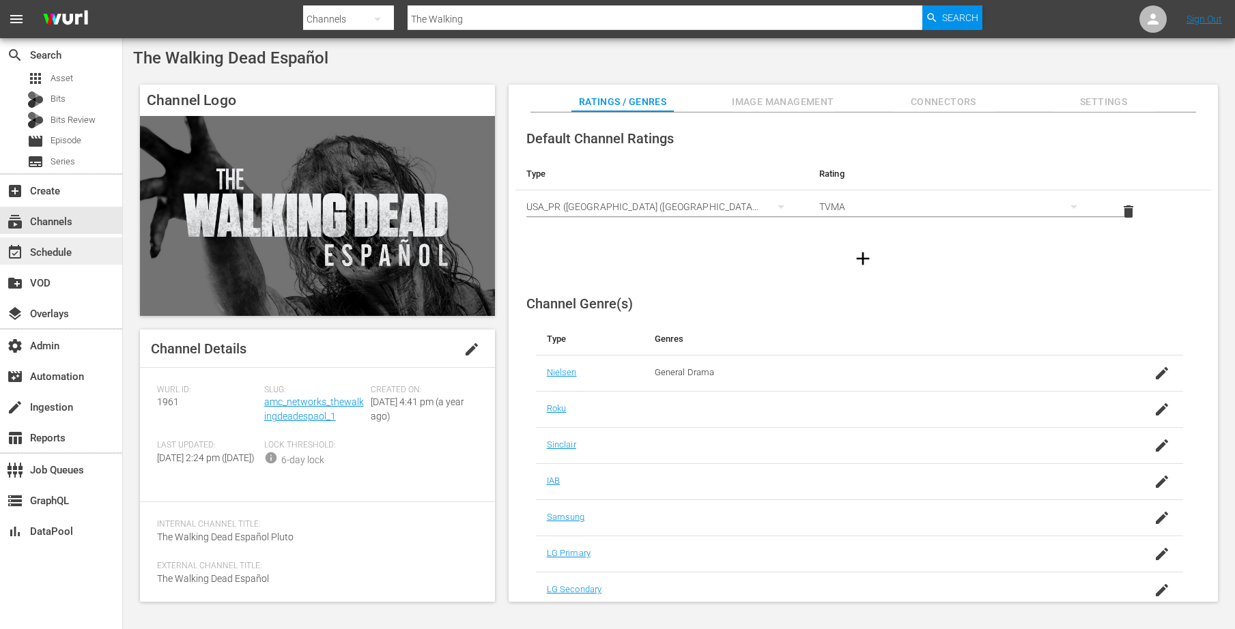
click at [44, 245] on div "event_available Schedule" at bounding box center [38, 250] width 76 height 12
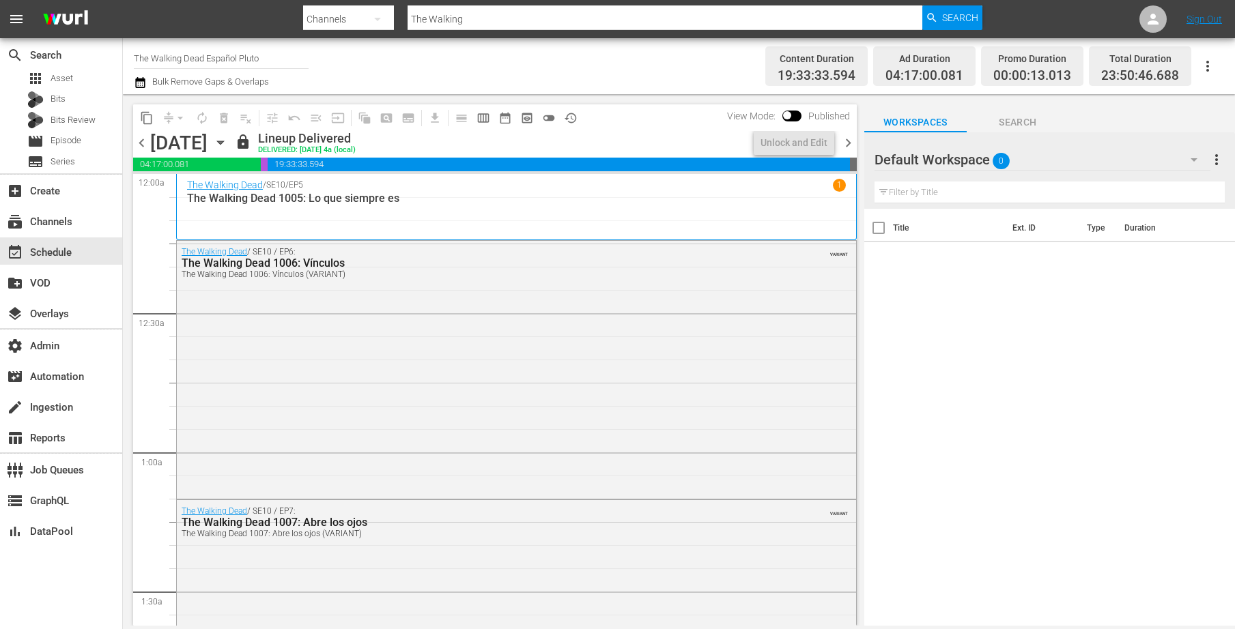
click at [1203, 67] on icon "button" at bounding box center [1207, 66] width 16 height 16
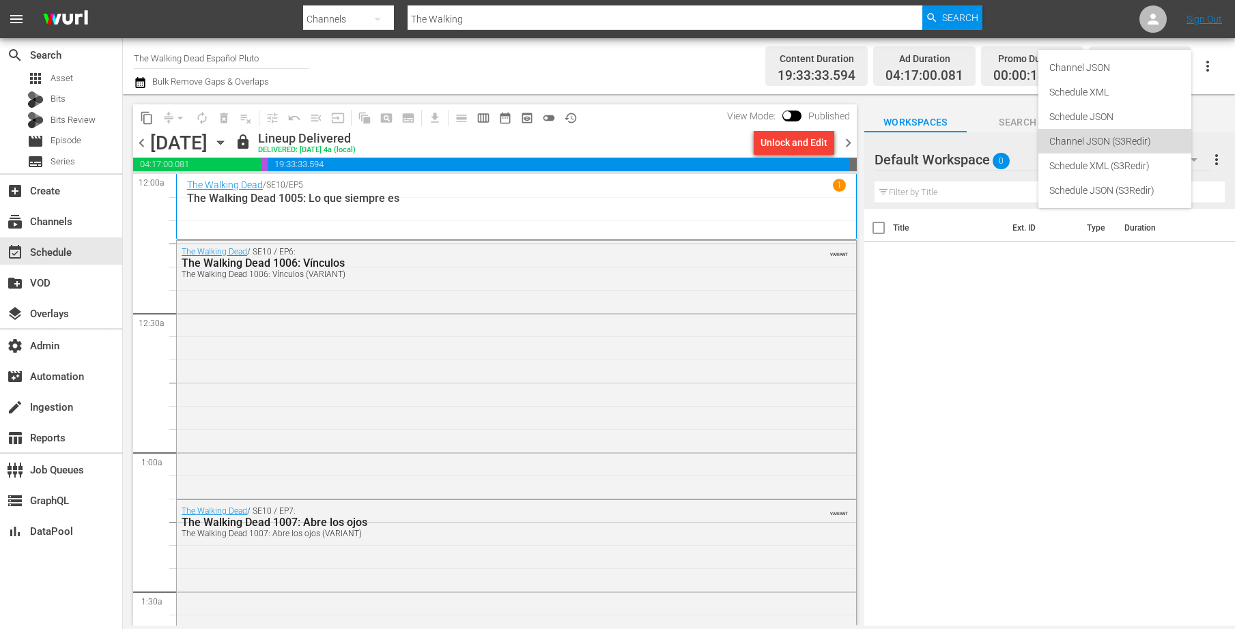
click at [1108, 144] on div "Channel JSON (S3Redir)" at bounding box center [1114, 141] width 131 height 25
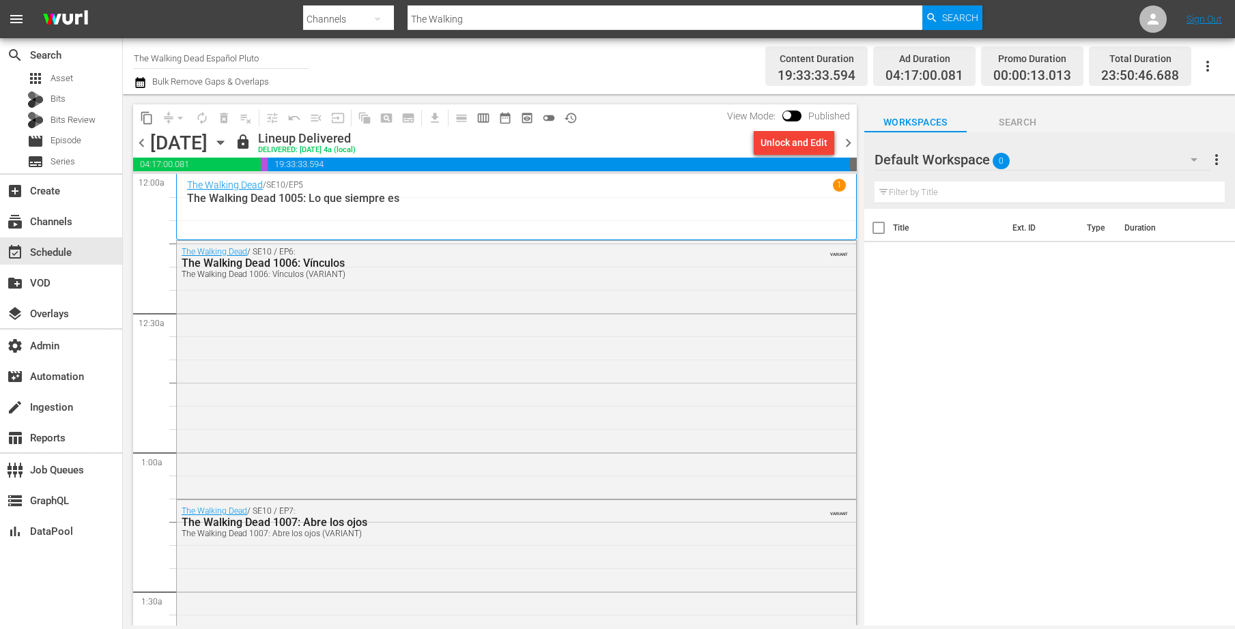
click at [223, 143] on icon "button" at bounding box center [220, 142] width 6 height 3
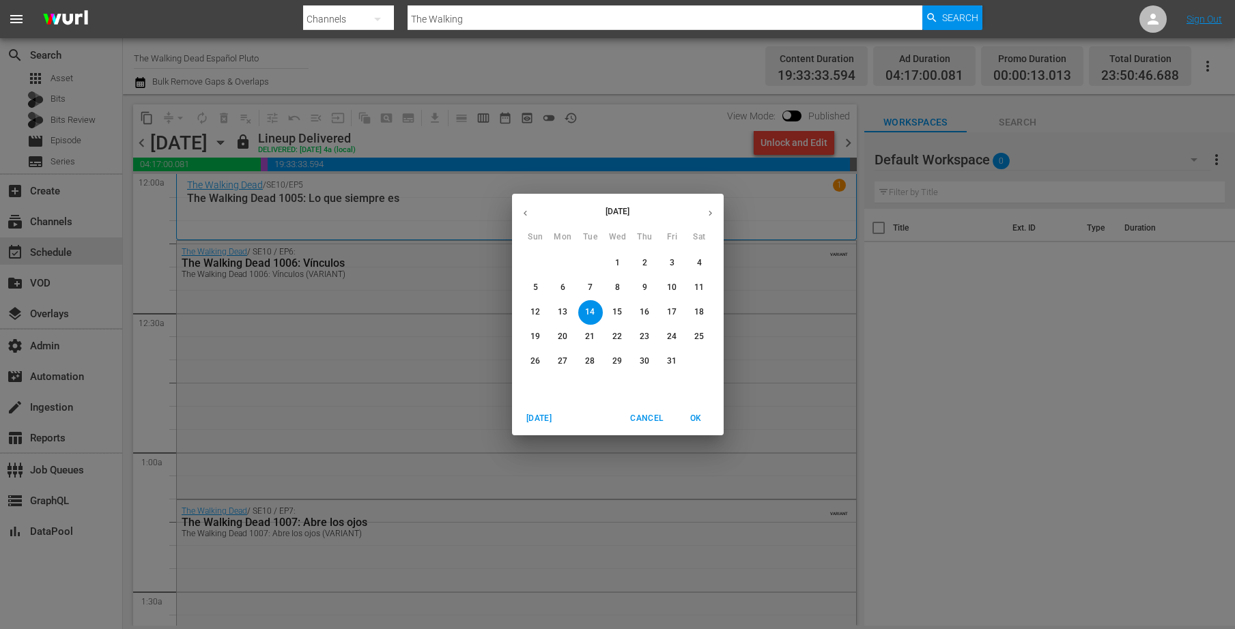
click at [565, 309] on p "13" at bounding box center [563, 313] width 10 height 12
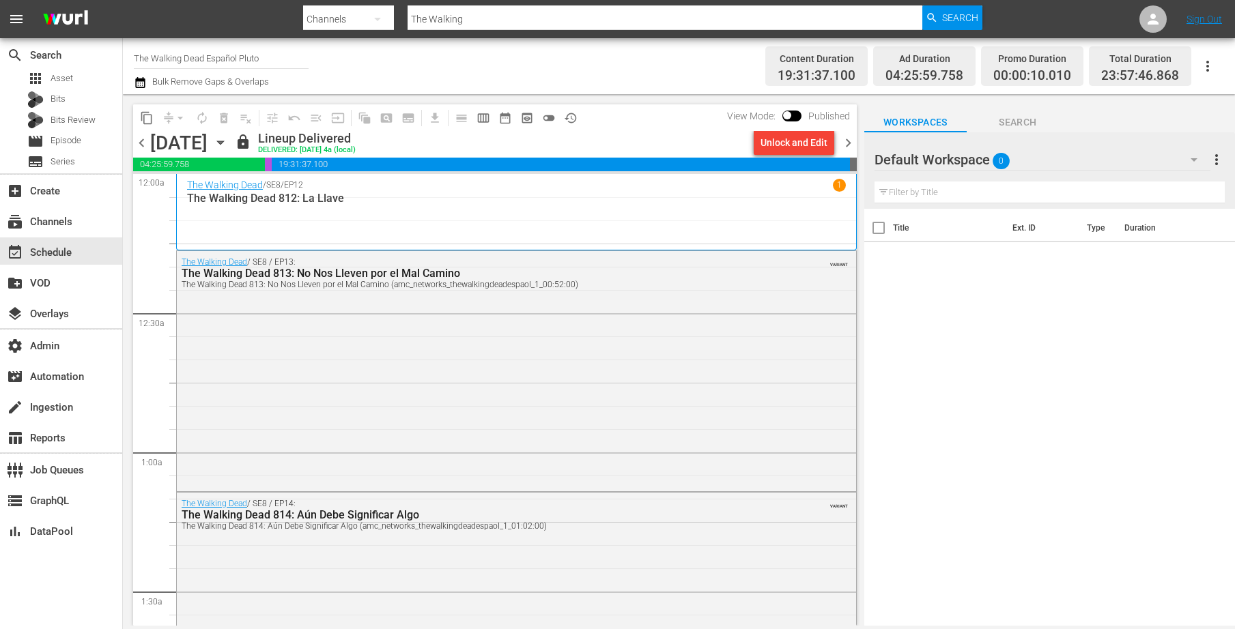
click at [1210, 59] on icon "button" at bounding box center [1207, 66] width 16 height 16
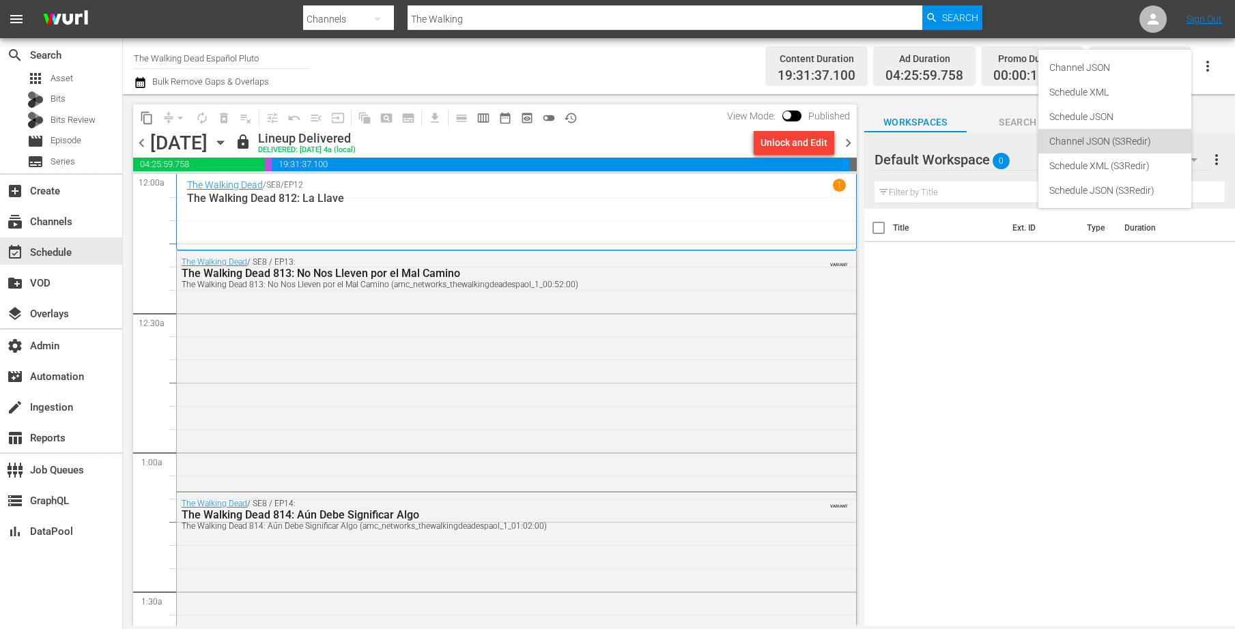
click at [1109, 138] on div "Channel JSON (S3Redir)" at bounding box center [1114, 141] width 131 height 25
